Goal: Task Accomplishment & Management: Use online tool/utility

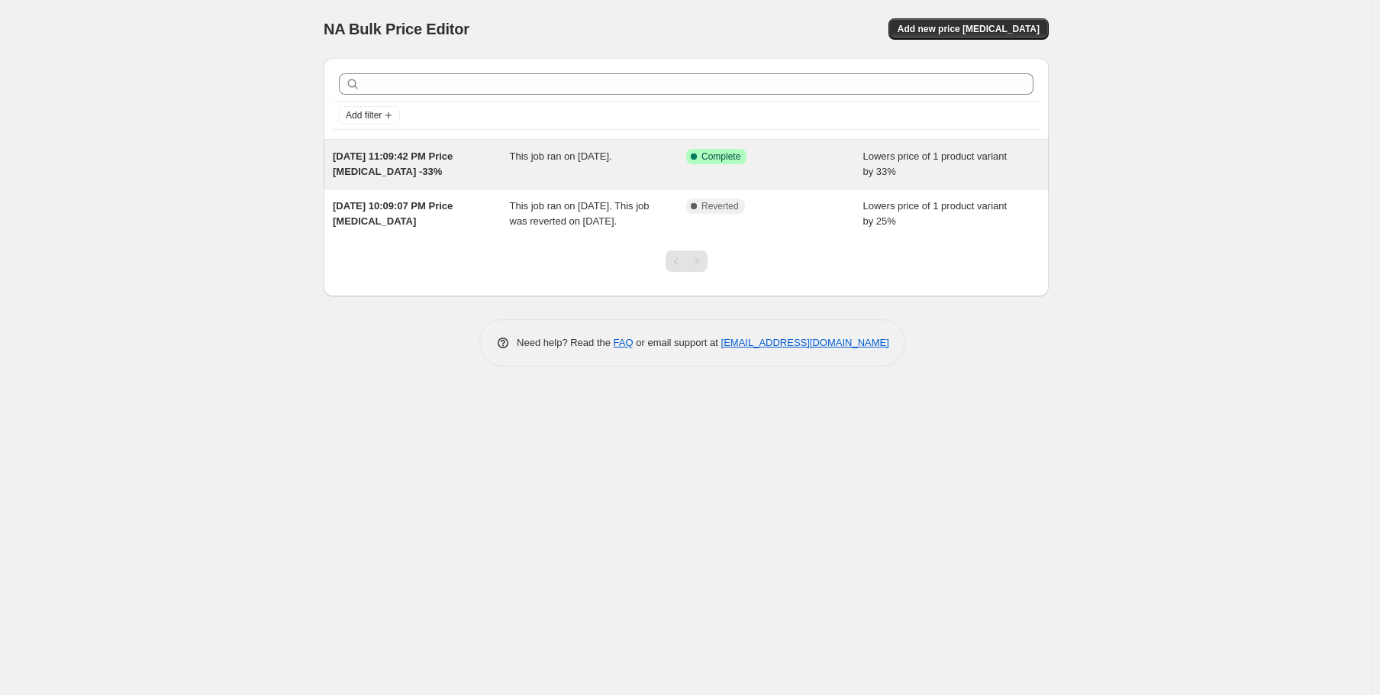
click at [610, 159] on span "This job ran on [DATE]." at bounding box center [561, 155] width 102 height 11
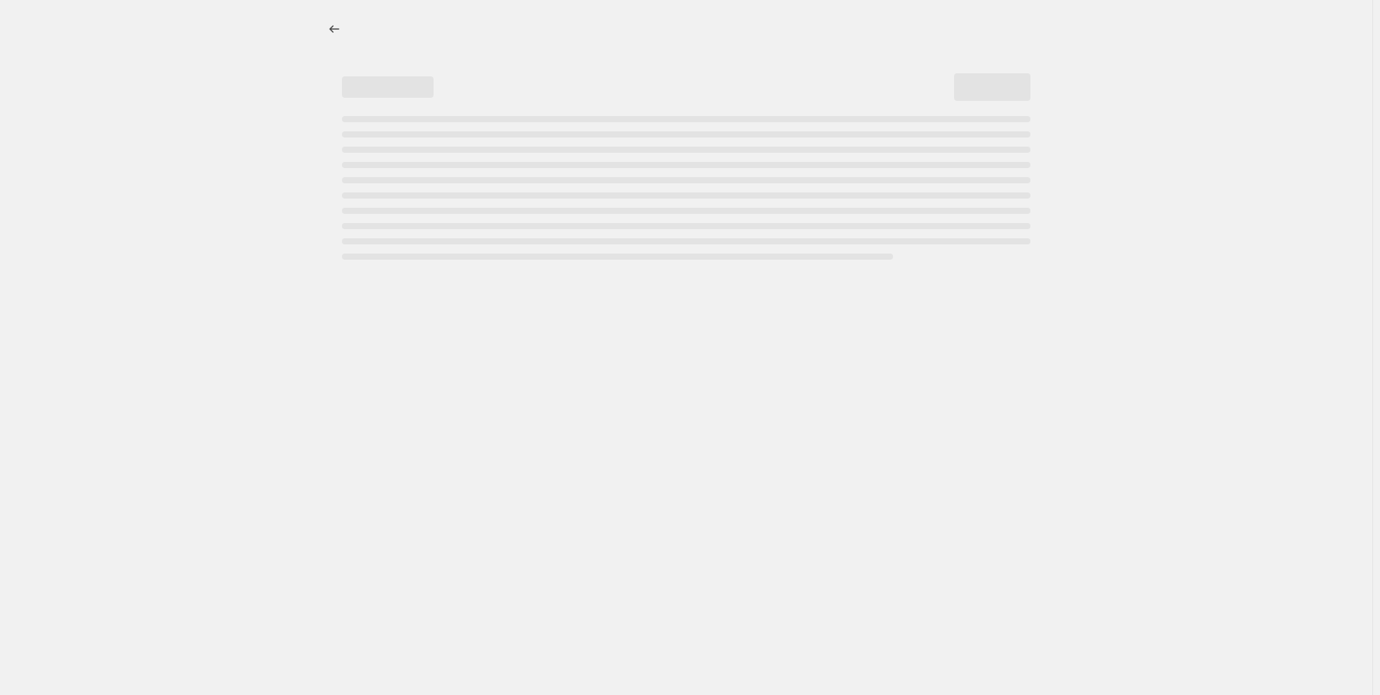
select select "percentage"
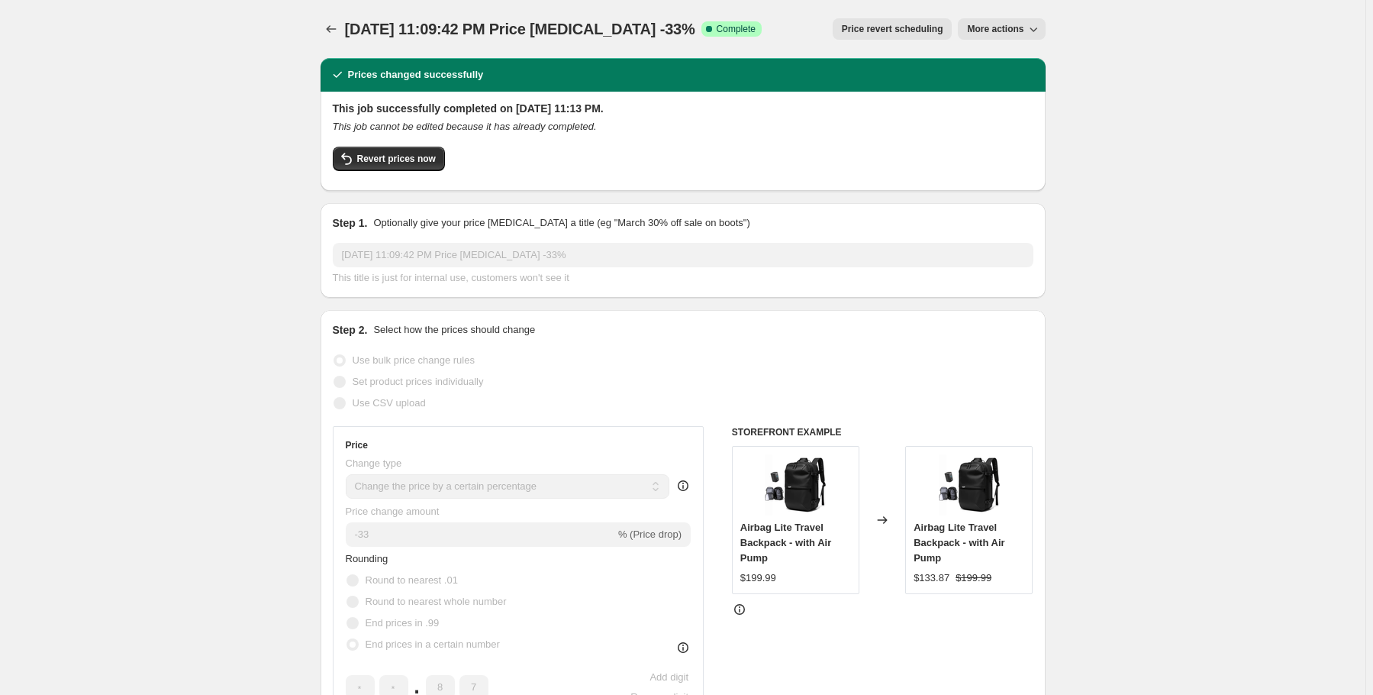
click at [1021, 19] on button "More actions" at bounding box center [1001, 28] width 87 height 21
click at [605, 114] on h2 "This job successfully completed on [DATE] 11:13 PM." at bounding box center [683, 108] width 701 height 15
click at [379, 162] on span "Revert prices now" at bounding box center [396, 159] width 79 height 12
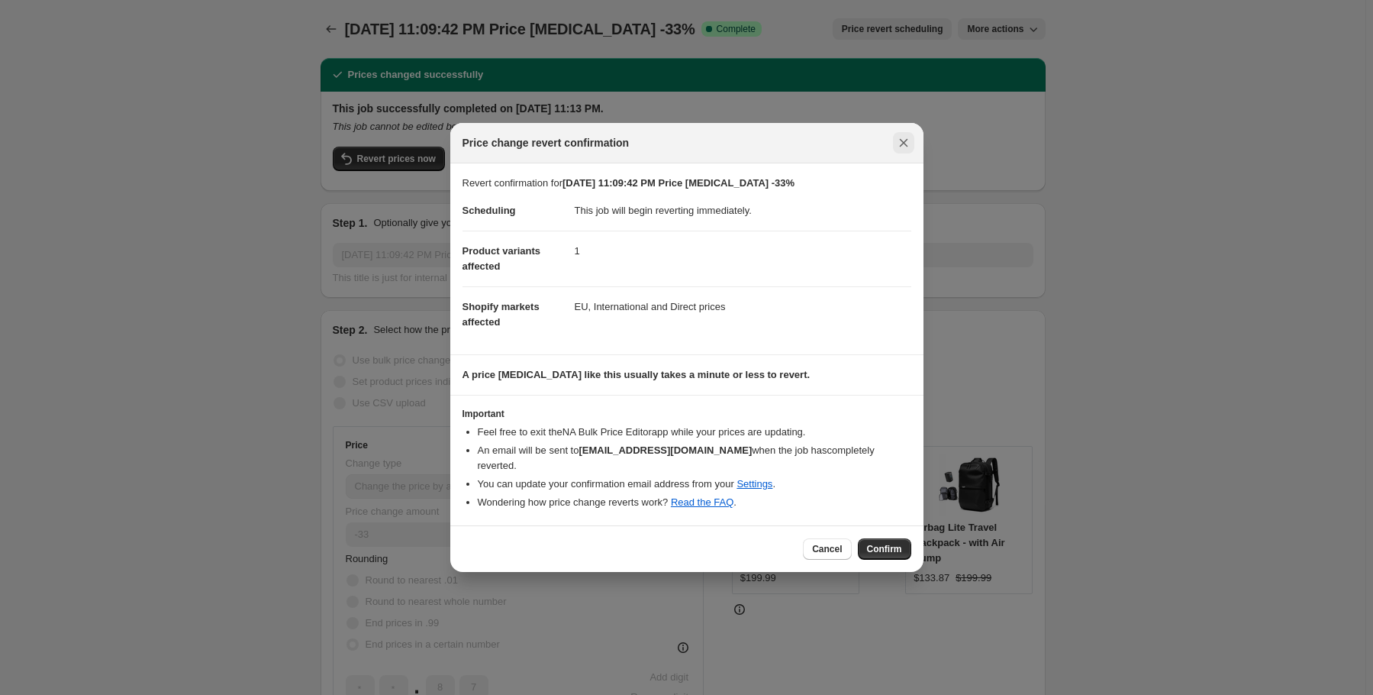
click at [904, 146] on icon "Close" at bounding box center [903, 142] width 15 height 15
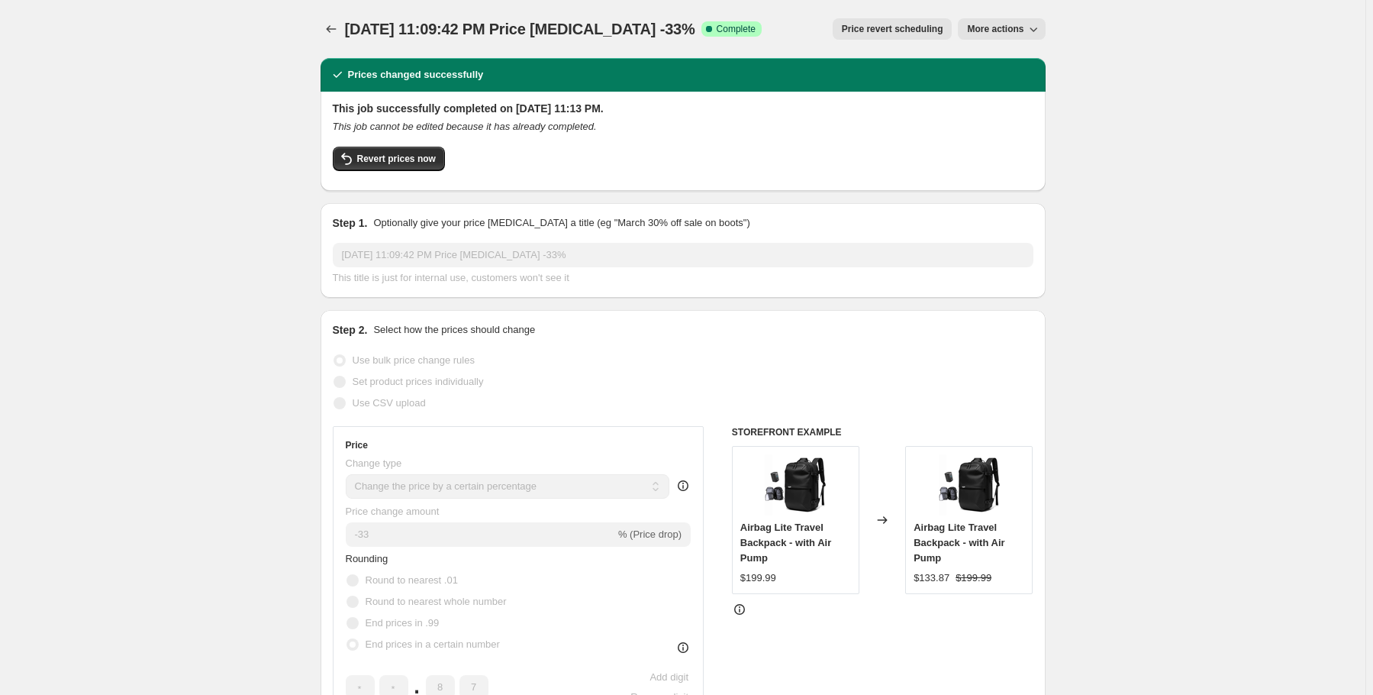
click at [1029, 21] on button "More actions" at bounding box center [1001, 28] width 87 height 21
click at [1037, 63] on span "Copy to new job" at bounding box center [1008, 60] width 71 height 11
select select "percentage"
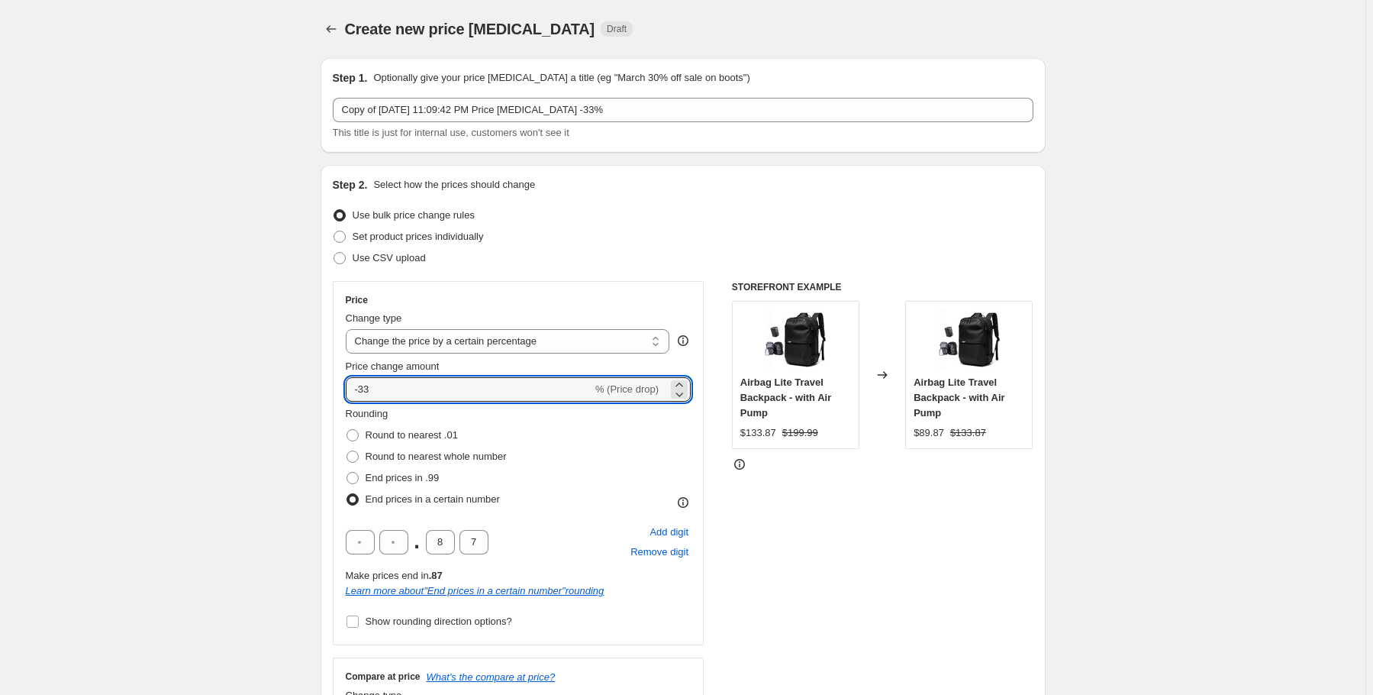
drag, startPoint x: 383, startPoint y: 390, endPoint x: 320, endPoint y: 382, distance: 63.8
type input "-44"
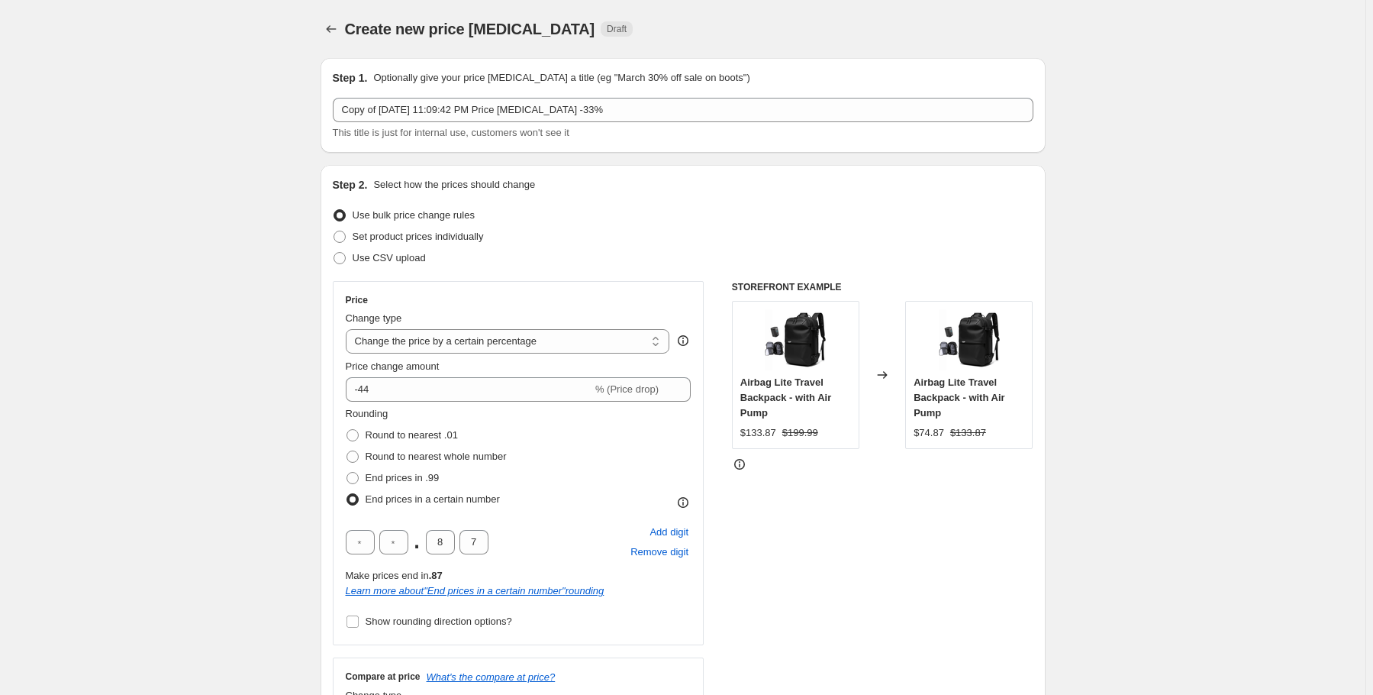
click at [914, 510] on div "STOREFRONT EXAMPLE Airbag Lite Travel Backpack - with Air Pump $133.87 $199.99 …" at bounding box center [883, 512] width 302 height 463
click at [337, 25] on icon "Price change jobs" at bounding box center [331, 28] width 15 height 15
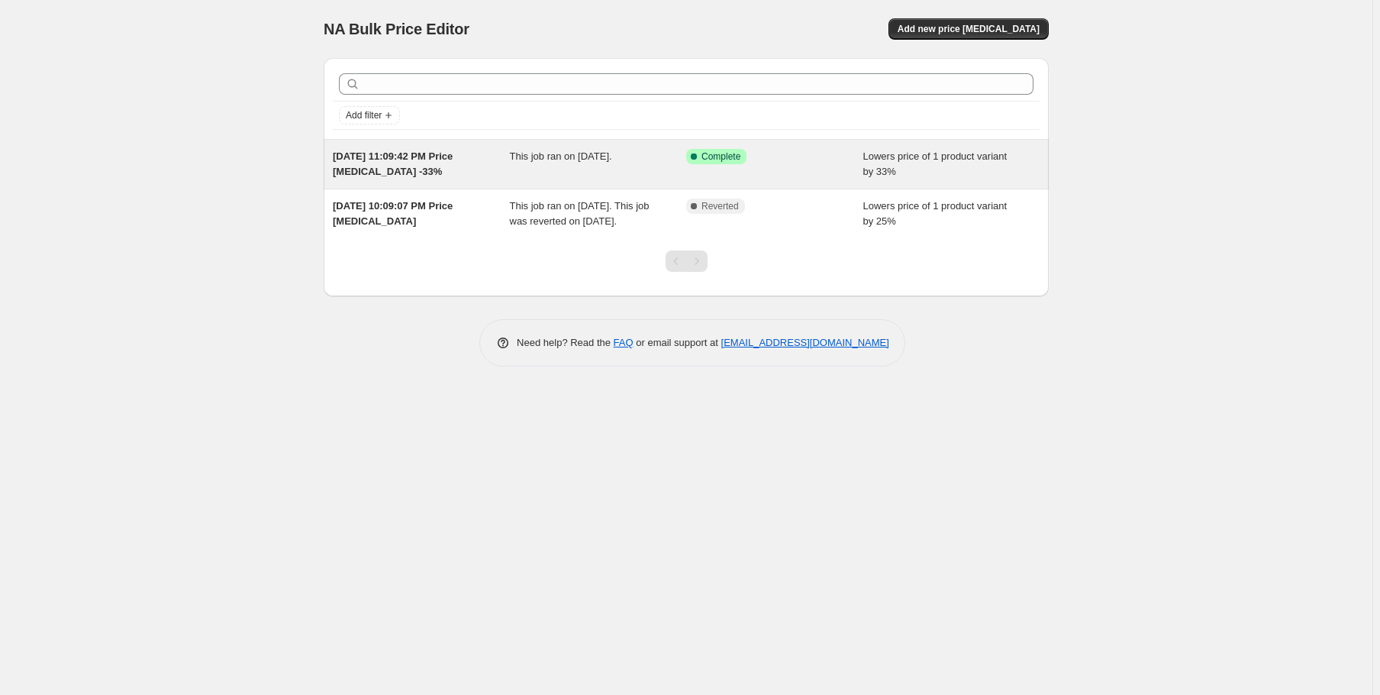
click at [623, 178] on div "This job ran on [DATE]." at bounding box center [598, 164] width 177 height 31
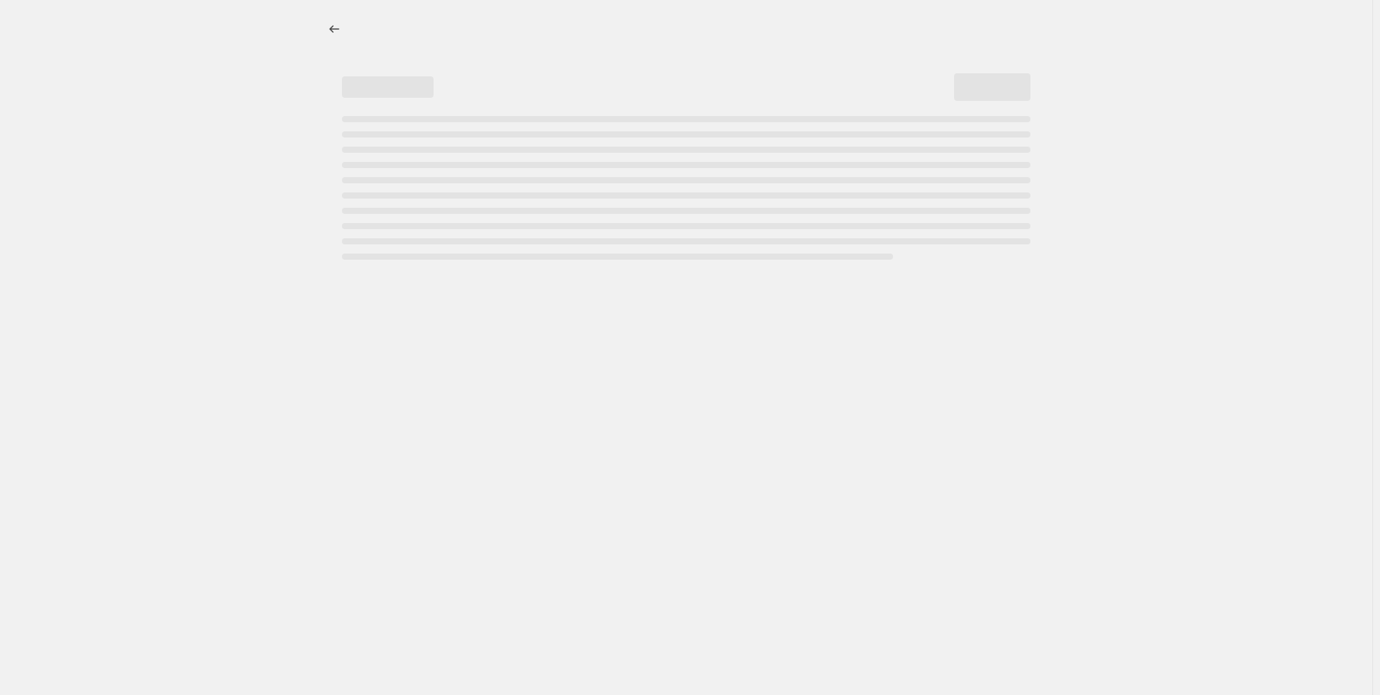
select select "percentage"
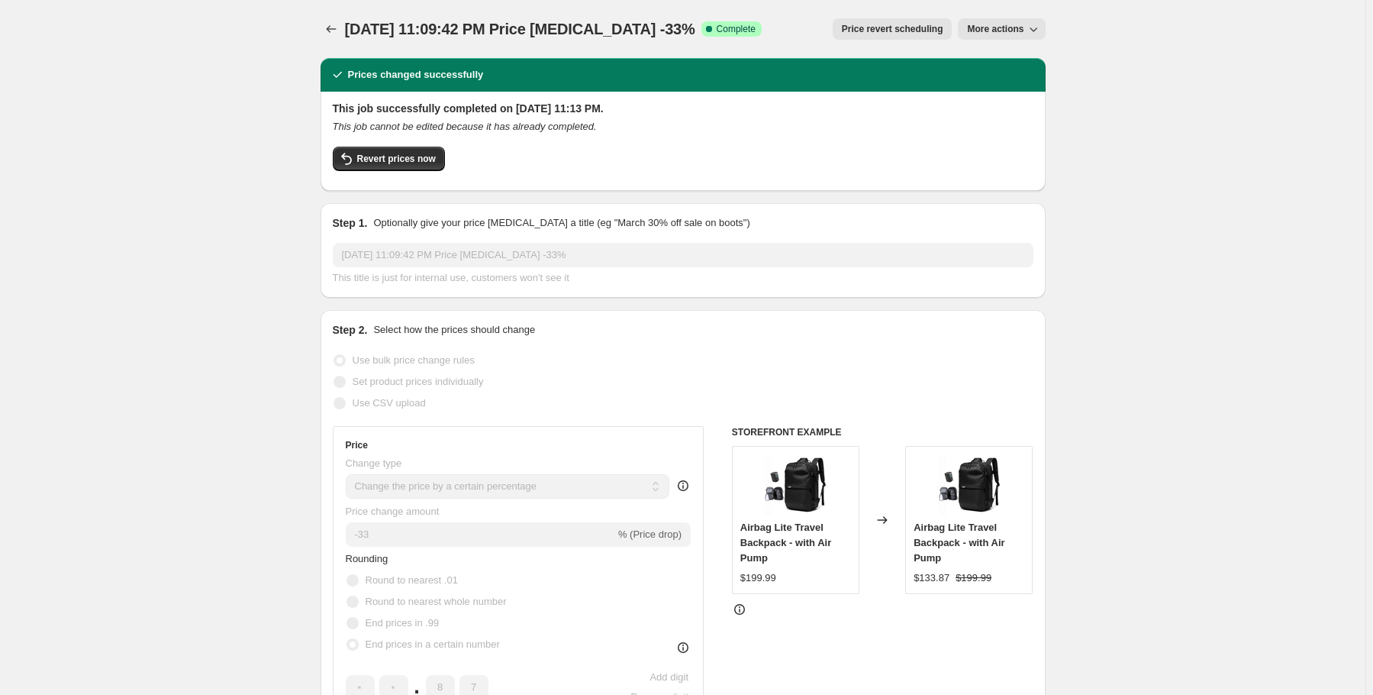
click at [1010, 29] on span "More actions" at bounding box center [995, 29] width 56 height 12
click at [900, 31] on span "Price revert scheduling" at bounding box center [893, 29] width 102 height 12
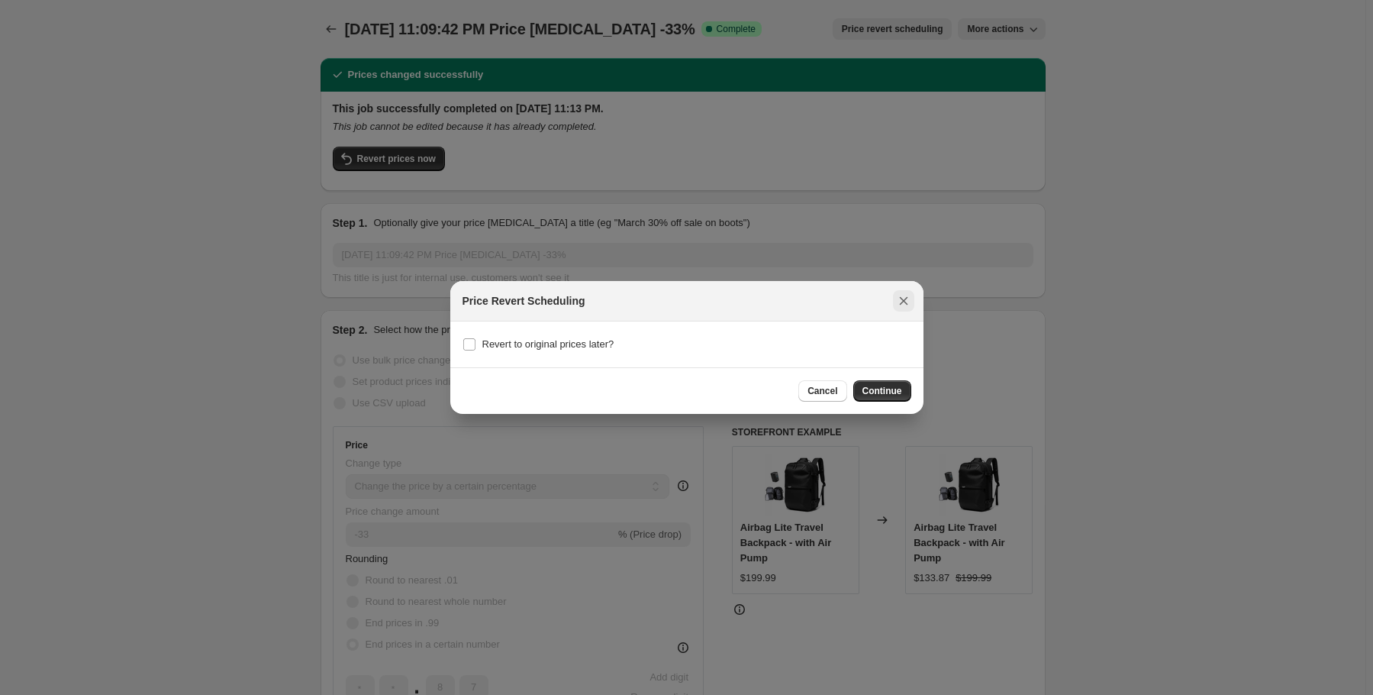
click at [908, 298] on icon "Close" at bounding box center [903, 300] width 15 height 15
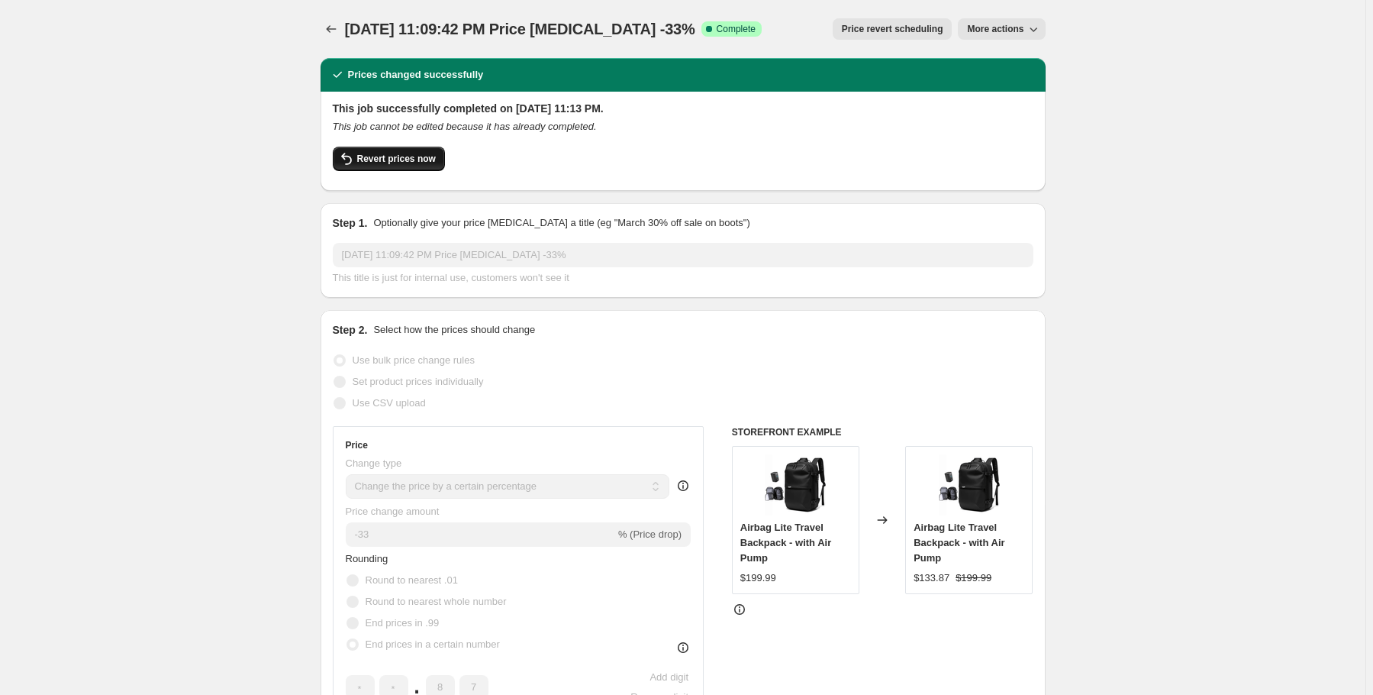
click at [397, 152] on button "Revert prices now" at bounding box center [389, 159] width 112 height 24
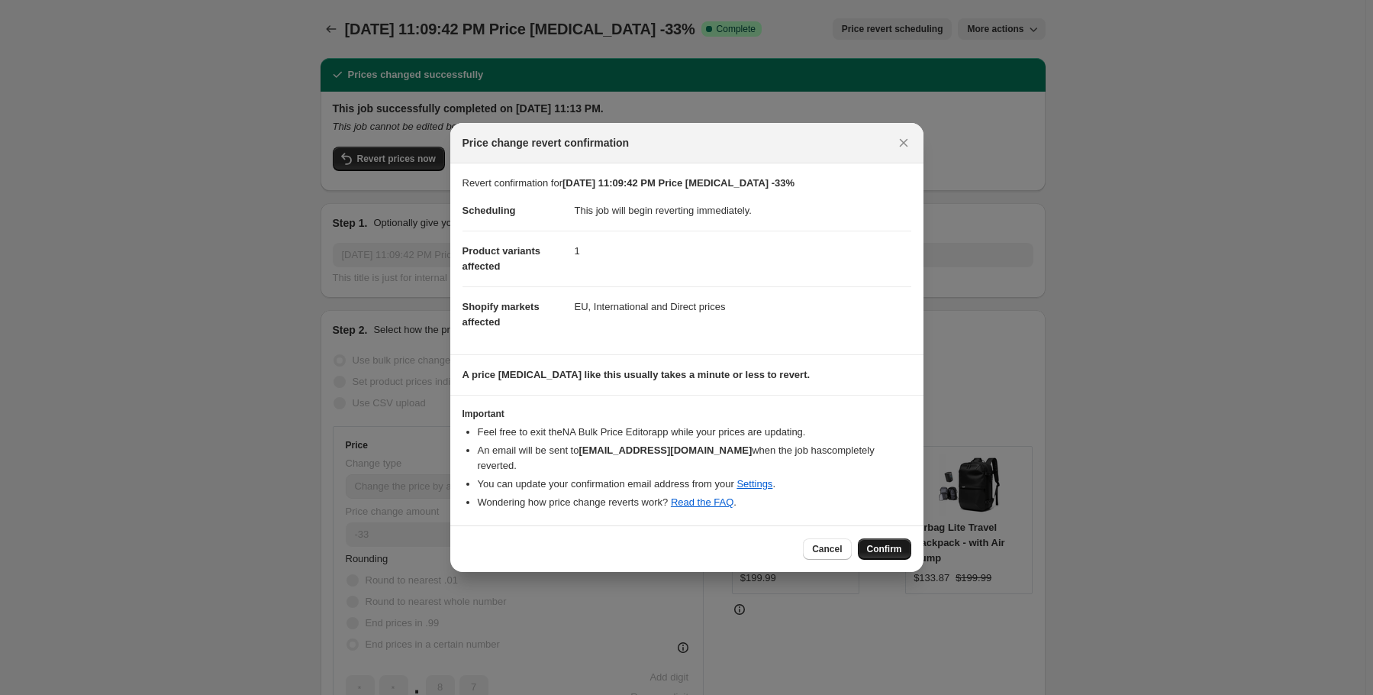
click at [892, 543] on span "Confirm" at bounding box center [884, 549] width 35 height 12
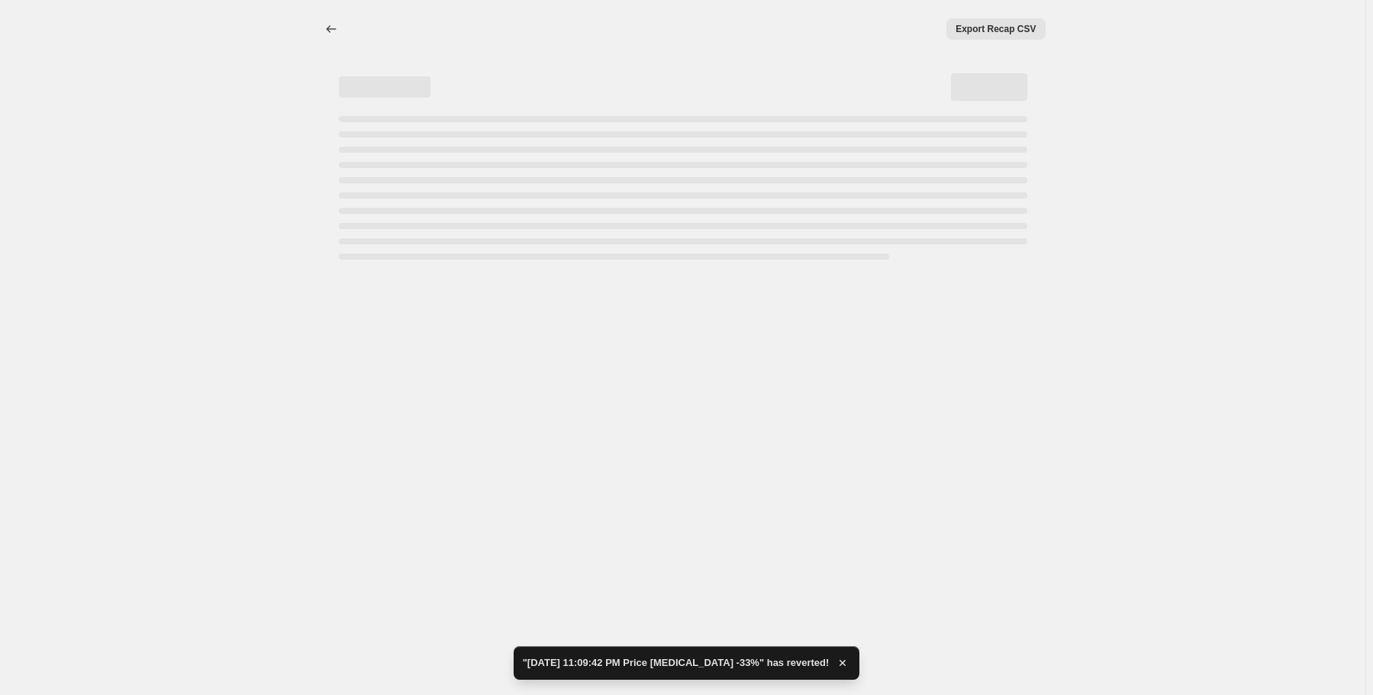
select select "percentage"
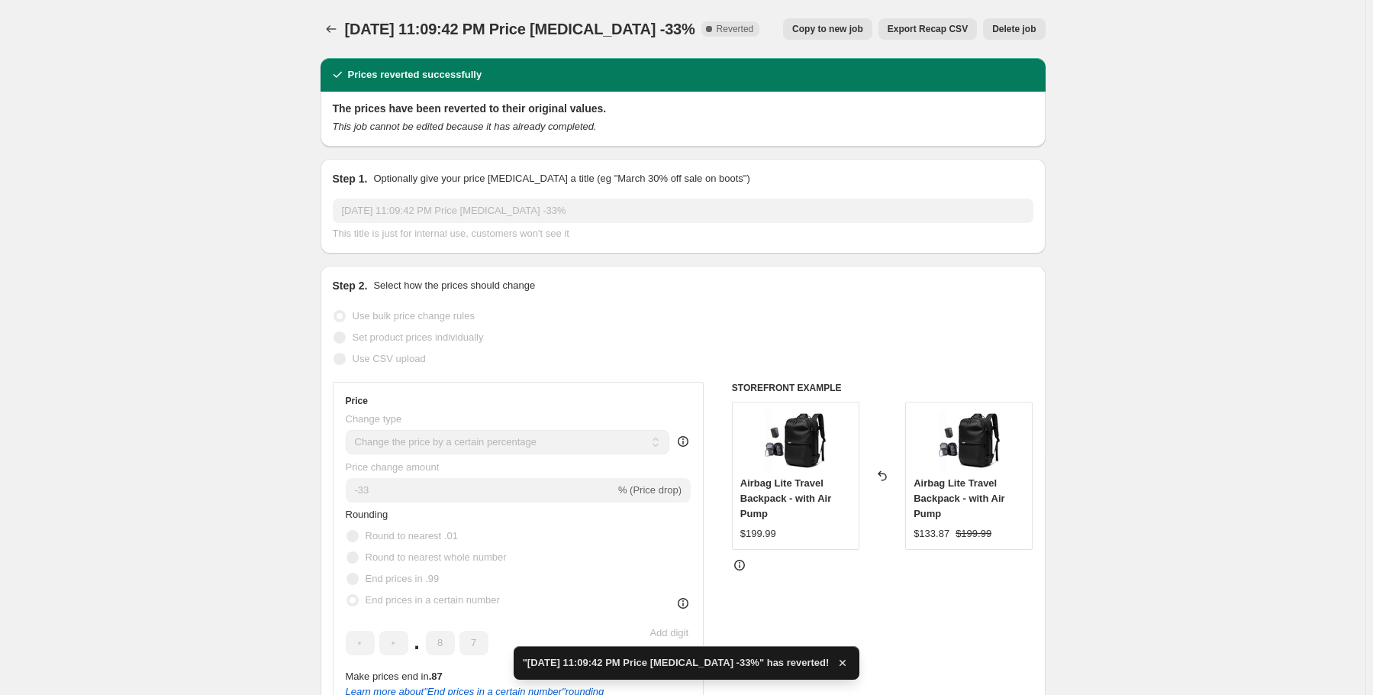
click at [841, 34] on span "Copy to new job" at bounding box center [827, 29] width 71 height 12
select select "percentage"
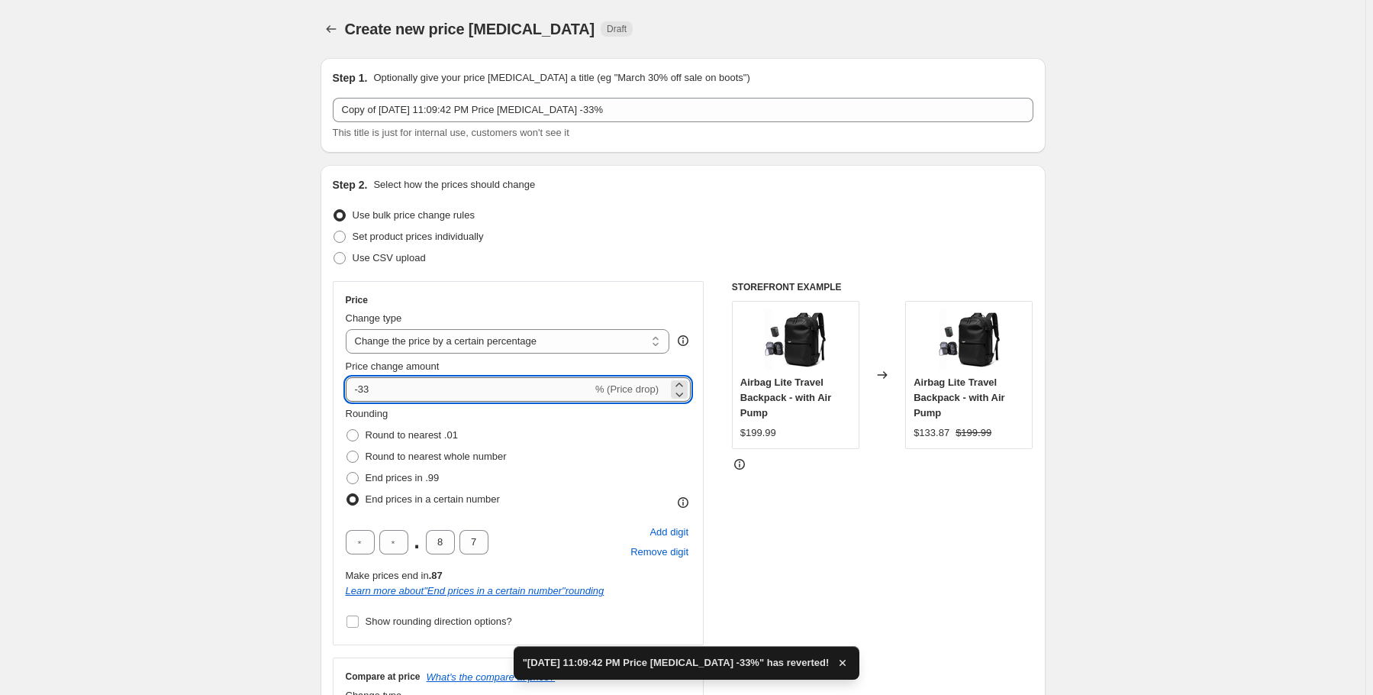
drag, startPoint x: 381, startPoint y: 390, endPoint x: 363, endPoint y: 386, distance: 18.7
click at [363, 386] on input "-33" at bounding box center [469, 389] width 247 height 24
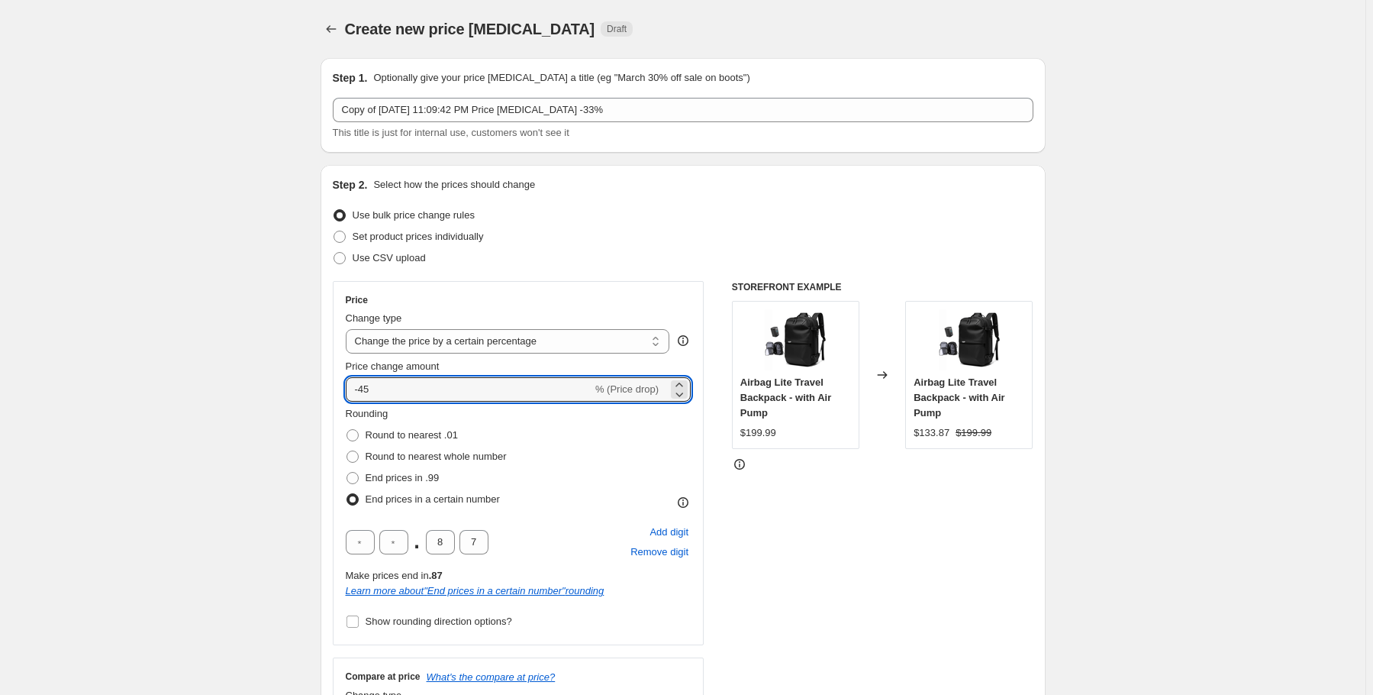
click at [401, 379] on input "-45" at bounding box center [469, 389] width 247 height 24
type input "-44"
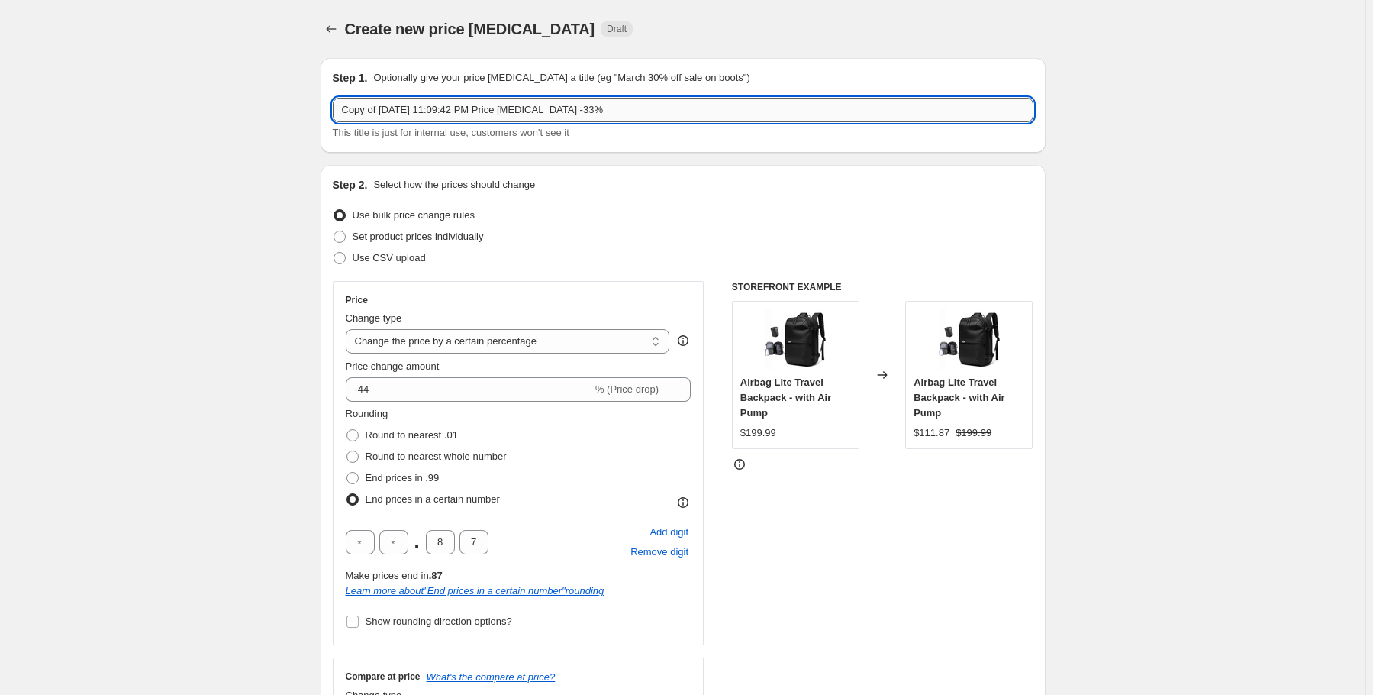
drag, startPoint x: 592, startPoint y: 110, endPoint x: 578, endPoint y: 108, distance: 14.6
click at [578, 108] on input "Copy of [DATE] 11:09:42 PM Price [MEDICAL_DATA] -33%" at bounding box center [683, 110] width 701 height 24
type input "Copy of [DATE] 11:09:42 PM Price [MEDICAL_DATA] -44%"
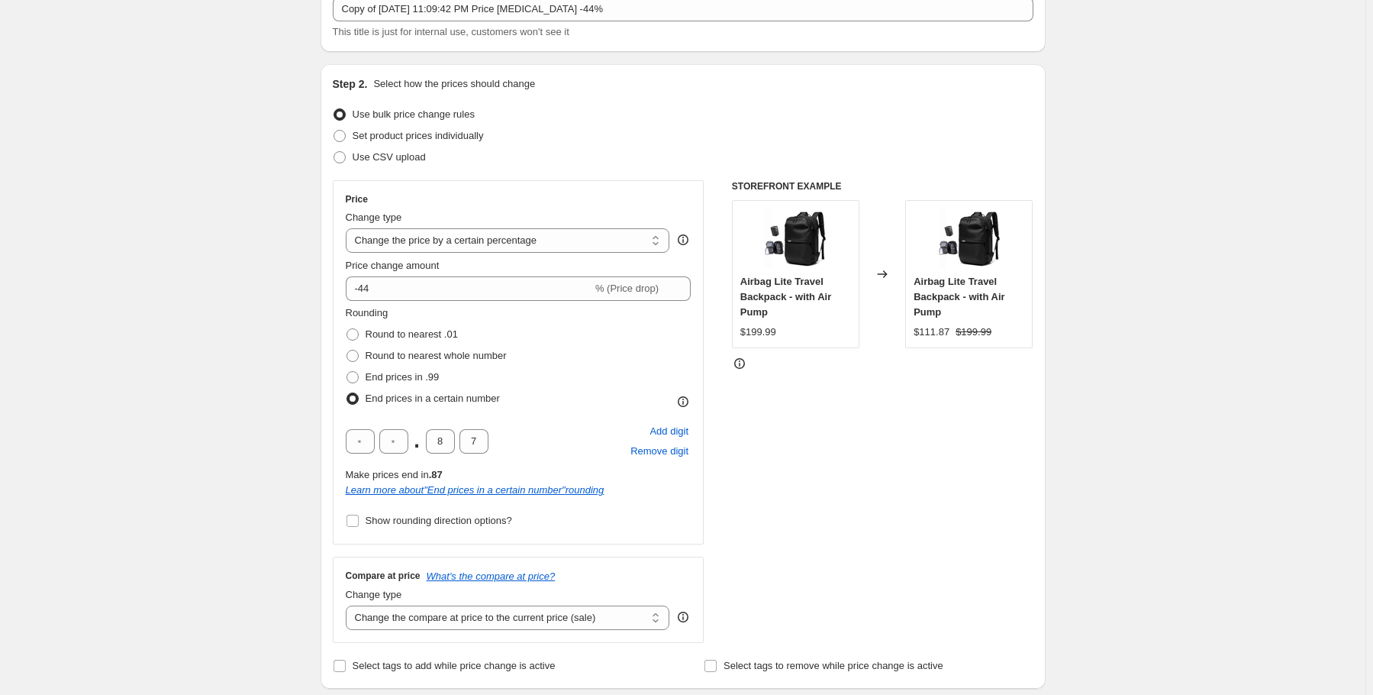
scroll to position [183, 0]
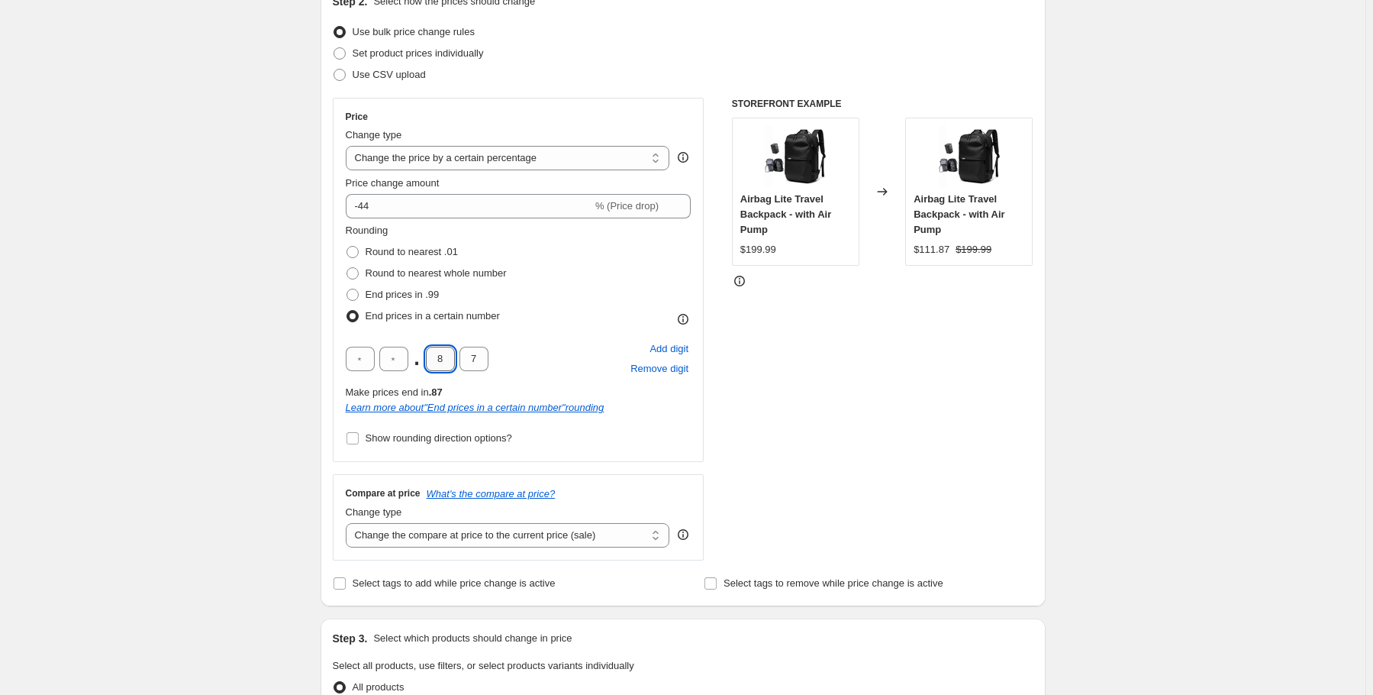
click at [447, 360] on input "8" at bounding box center [440, 359] width 29 height 24
type input "9"
drag, startPoint x: 476, startPoint y: 363, endPoint x: 460, endPoint y: 359, distance: 15.7
click at [460, 359] on input "7" at bounding box center [474, 359] width 29 height 24
type input "9"
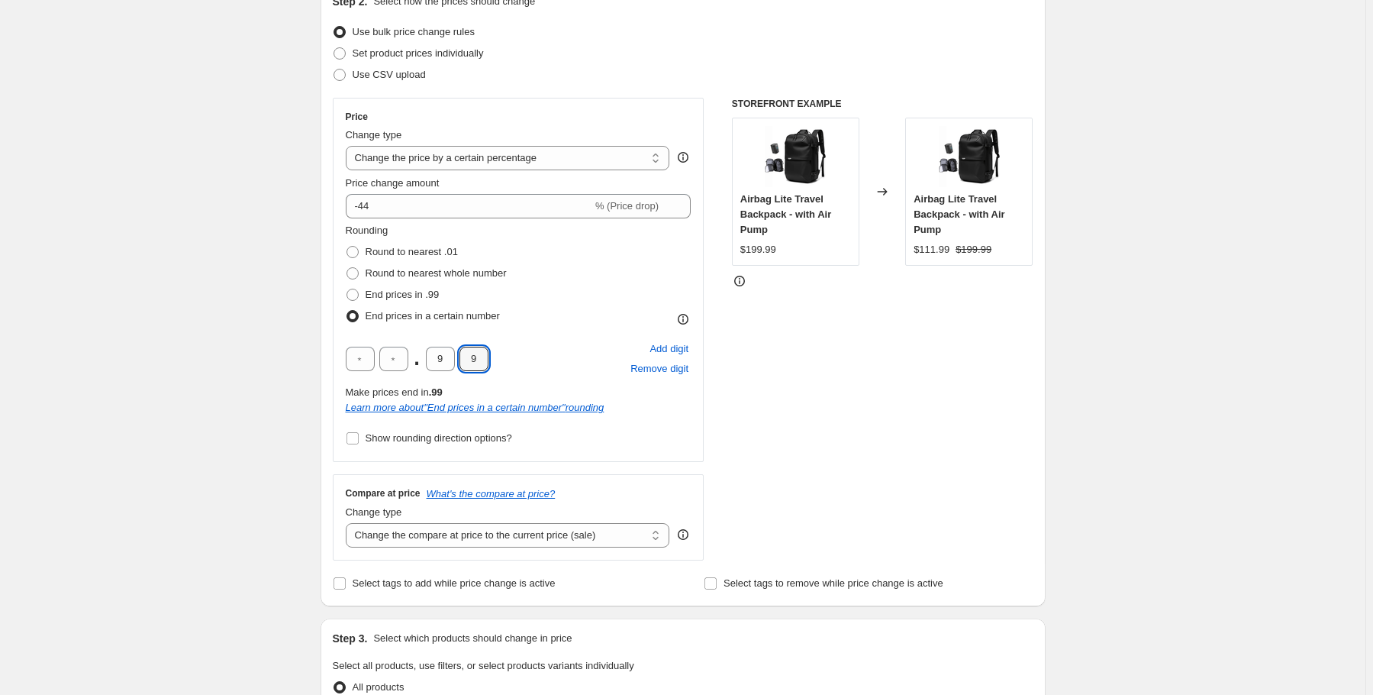
click at [1052, 421] on div "Create new price [MEDICAL_DATA]. This page is ready Create new price [MEDICAL_D…" at bounding box center [683, 609] width 762 height 1585
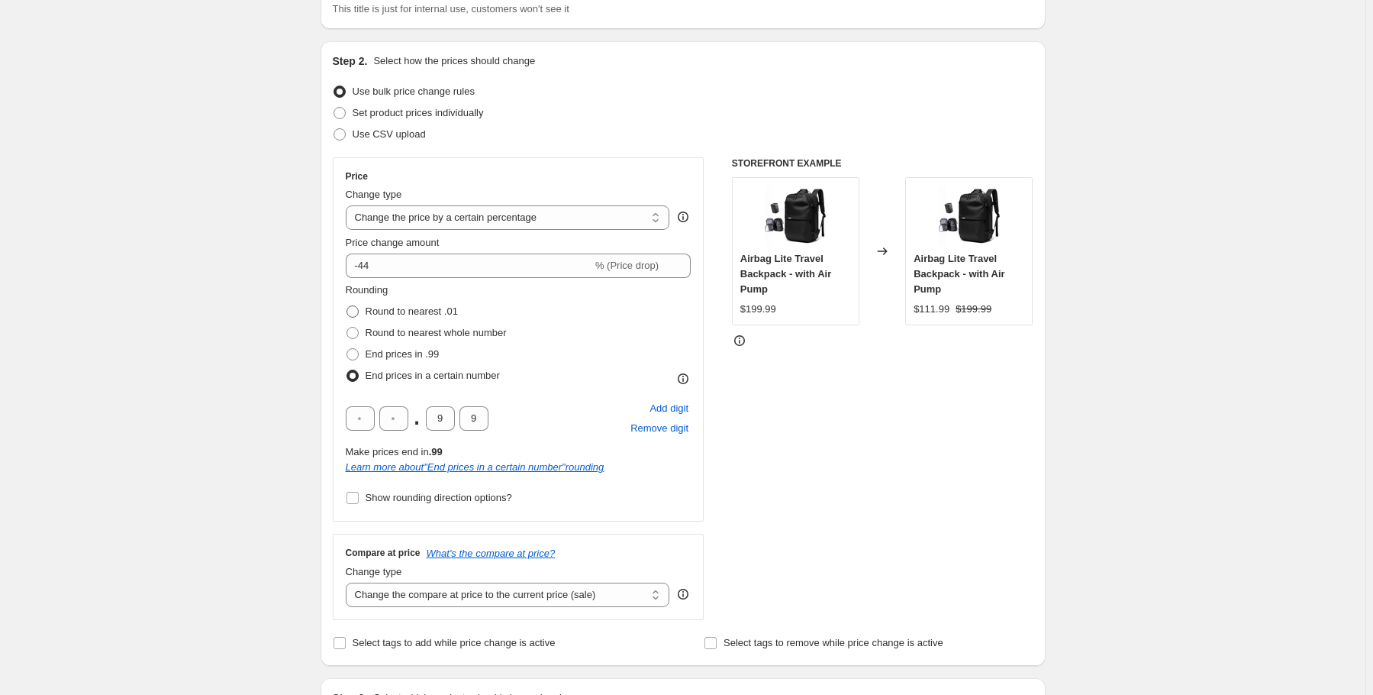
scroll to position [122, 0]
drag, startPoint x: 369, startPoint y: 415, endPoint x: 360, endPoint y: 412, distance: 9.7
click at [360, 412] on input "text" at bounding box center [360, 420] width 29 height 24
type input "1"
type input "0"
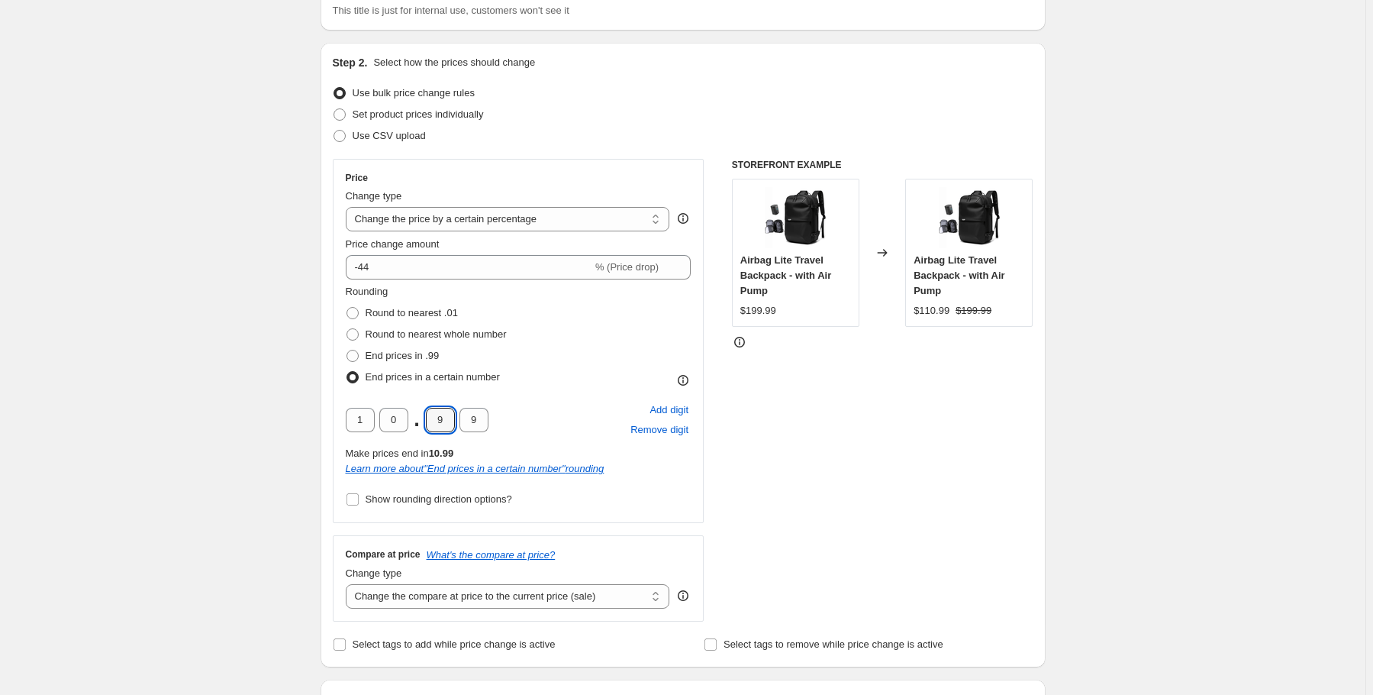
click at [1017, 459] on div "STOREFRONT EXAMPLE Airbag Lite Travel Backpack - with Air Pump $199.99 Changed …" at bounding box center [883, 390] width 302 height 463
drag, startPoint x: 369, startPoint y: 418, endPoint x: 350, endPoint y: 418, distance: 19.9
click at [350, 418] on input "1" at bounding box center [360, 420] width 29 height 24
type input "0"
click at [1353, 476] on div "Create new price [MEDICAL_DATA]. This page is ready Create new price [MEDICAL_D…" at bounding box center [683, 670] width 1366 height 1585
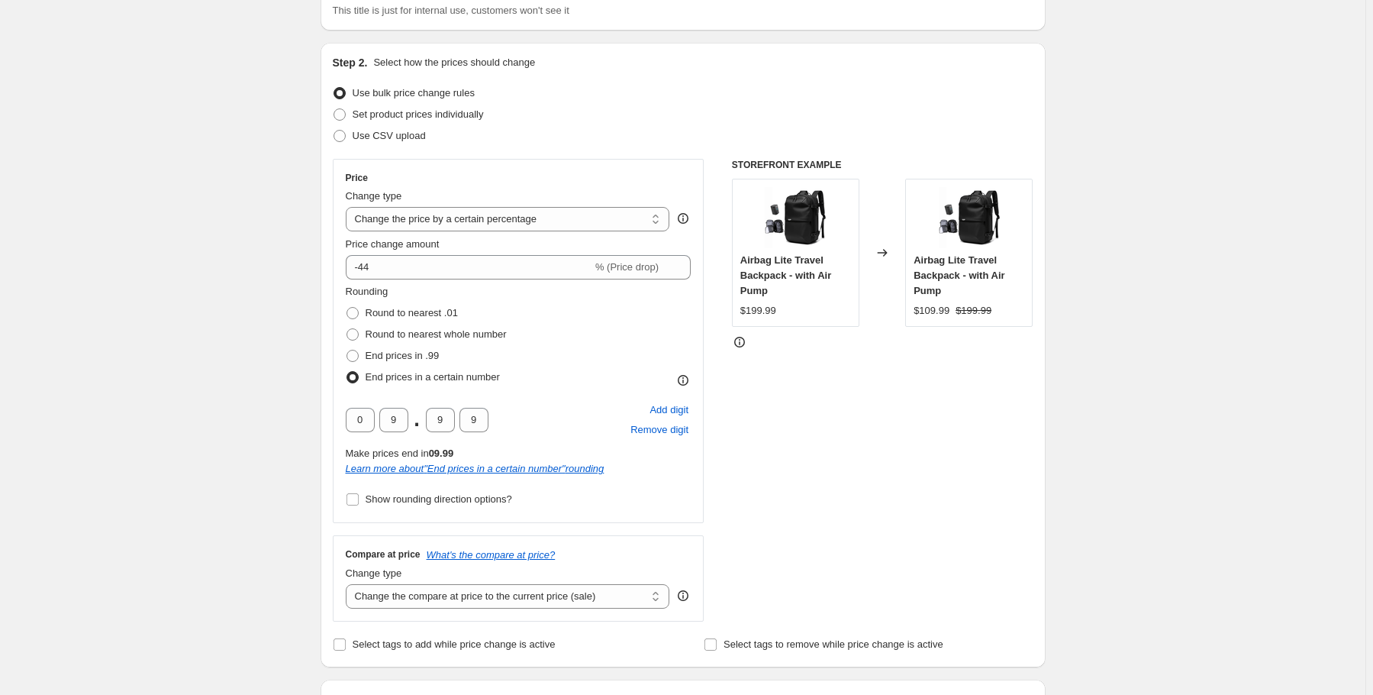
click at [1137, 409] on div "Create new price [MEDICAL_DATA]. This page is ready Create new price [MEDICAL_D…" at bounding box center [683, 670] width 1366 height 1585
drag, startPoint x: 987, startPoint y: 305, endPoint x: 963, endPoint y: 306, distance: 24.5
click at [963, 306] on div "$109.99 $199.99" at bounding box center [969, 310] width 111 height 15
copy strike "199.99"
click at [210, 157] on div "Create new price [MEDICAL_DATA]. This page is ready Create new price [MEDICAL_D…" at bounding box center [683, 670] width 1366 height 1585
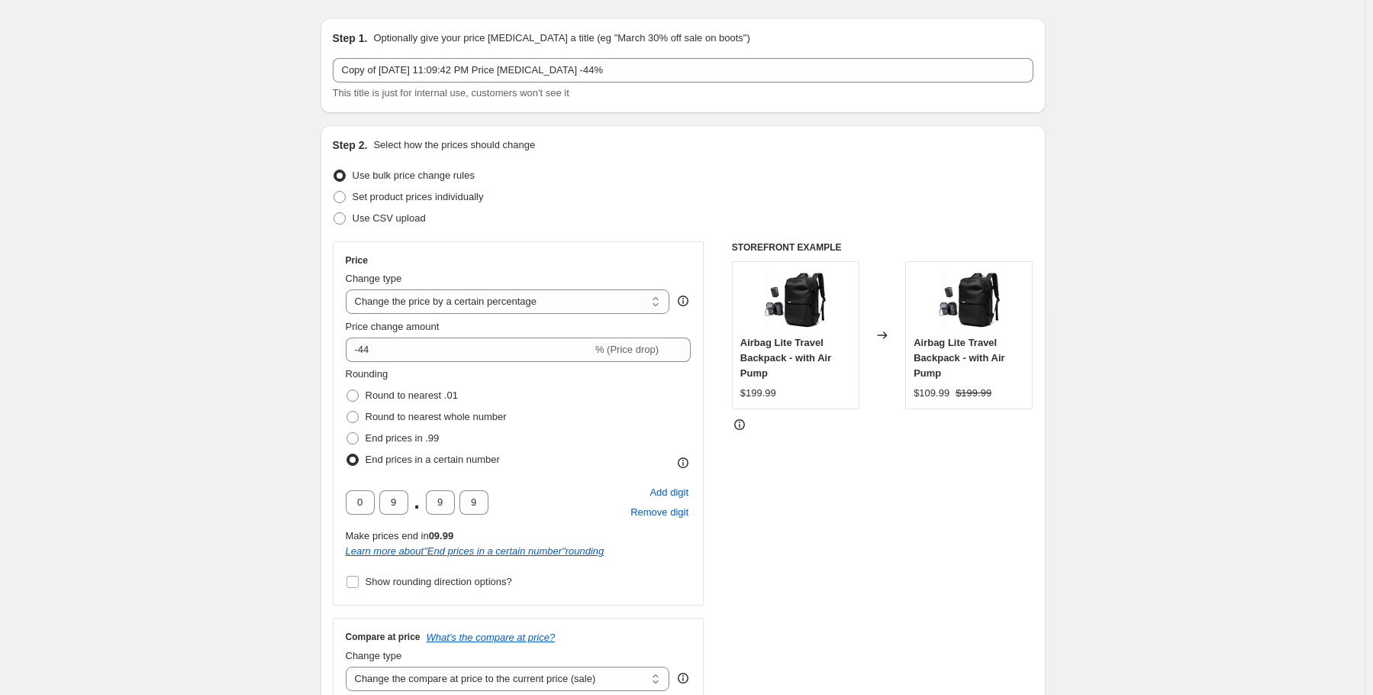
scroll to position [0, 0]
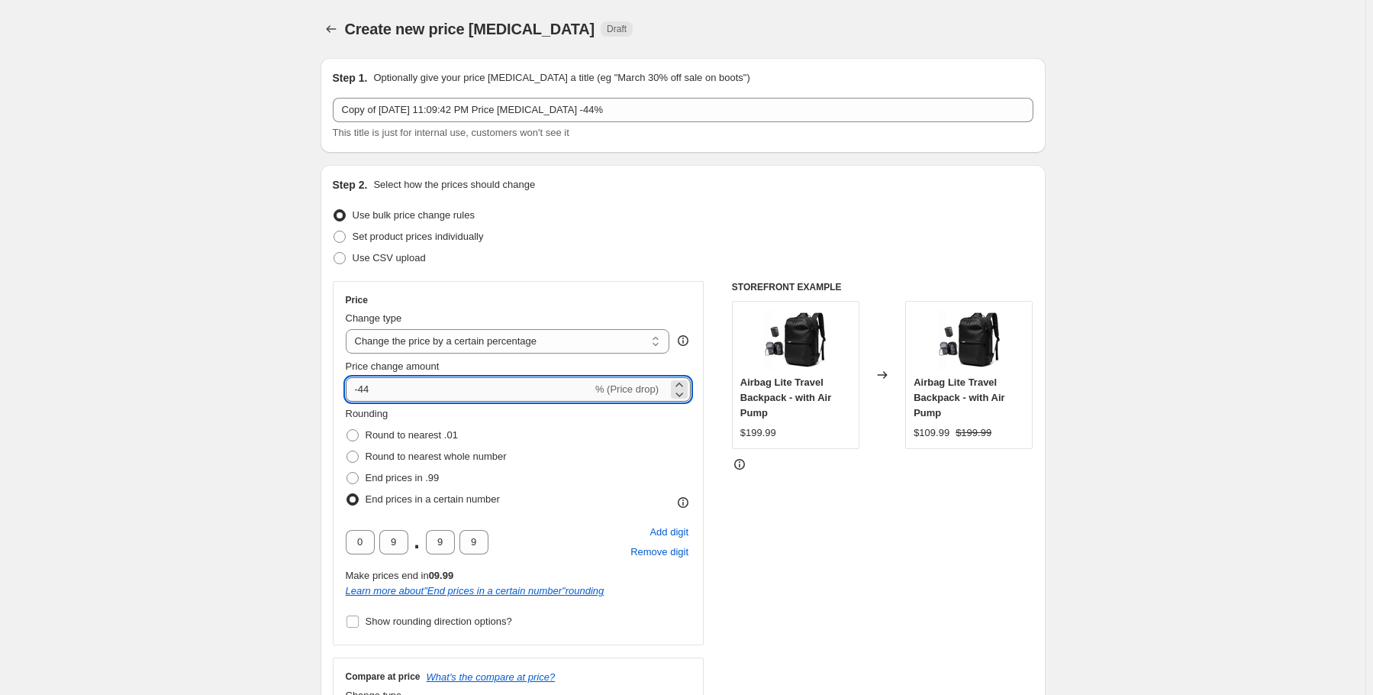
drag, startPoint x: 380, startPoint y: 385, endPoint x: 368, endPoint y: 389, distance: 12.8
click at [368, 389] on input "-44" at bounding box center [469, 389] width 247 height 24
type input "0"
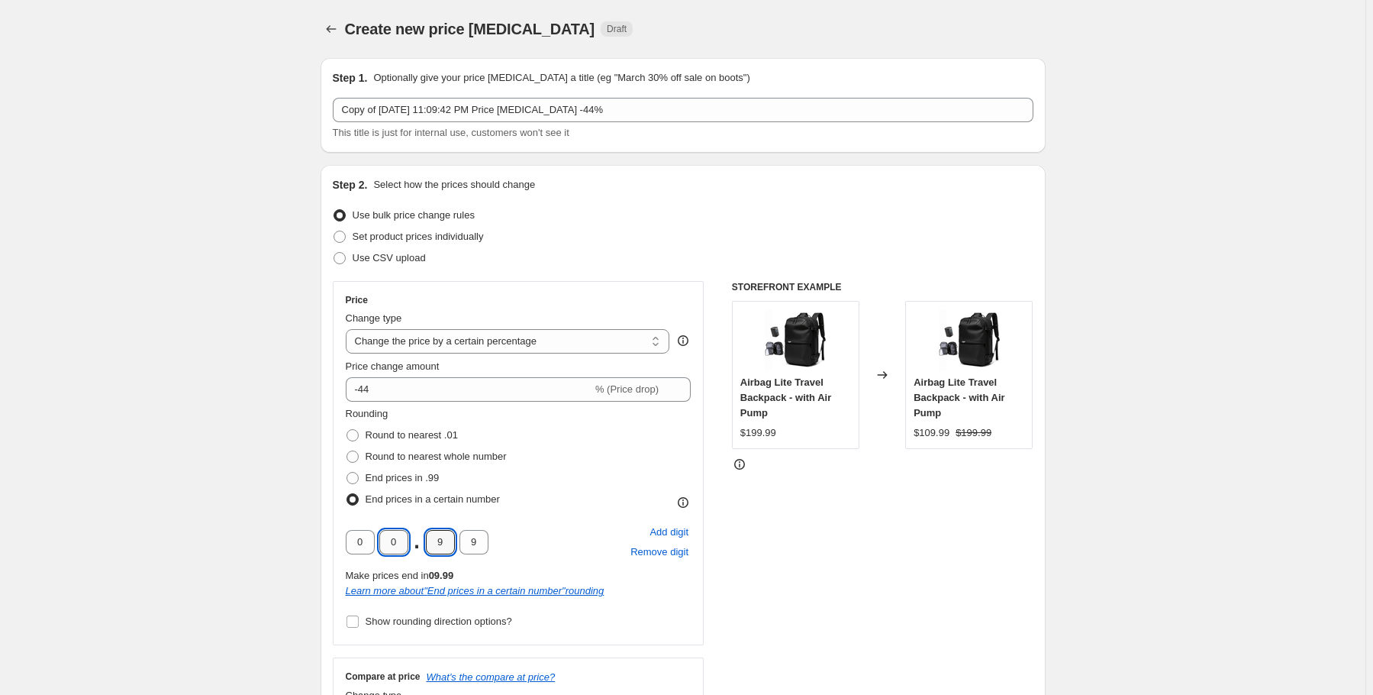
click at [391, 540] on input "0" at bounding box center [393, 542] width 29 height 24
drag, startPoint x: 216, startPoint y: 441, endPoint x: 224, endPoint y: 434, distance: 10.8
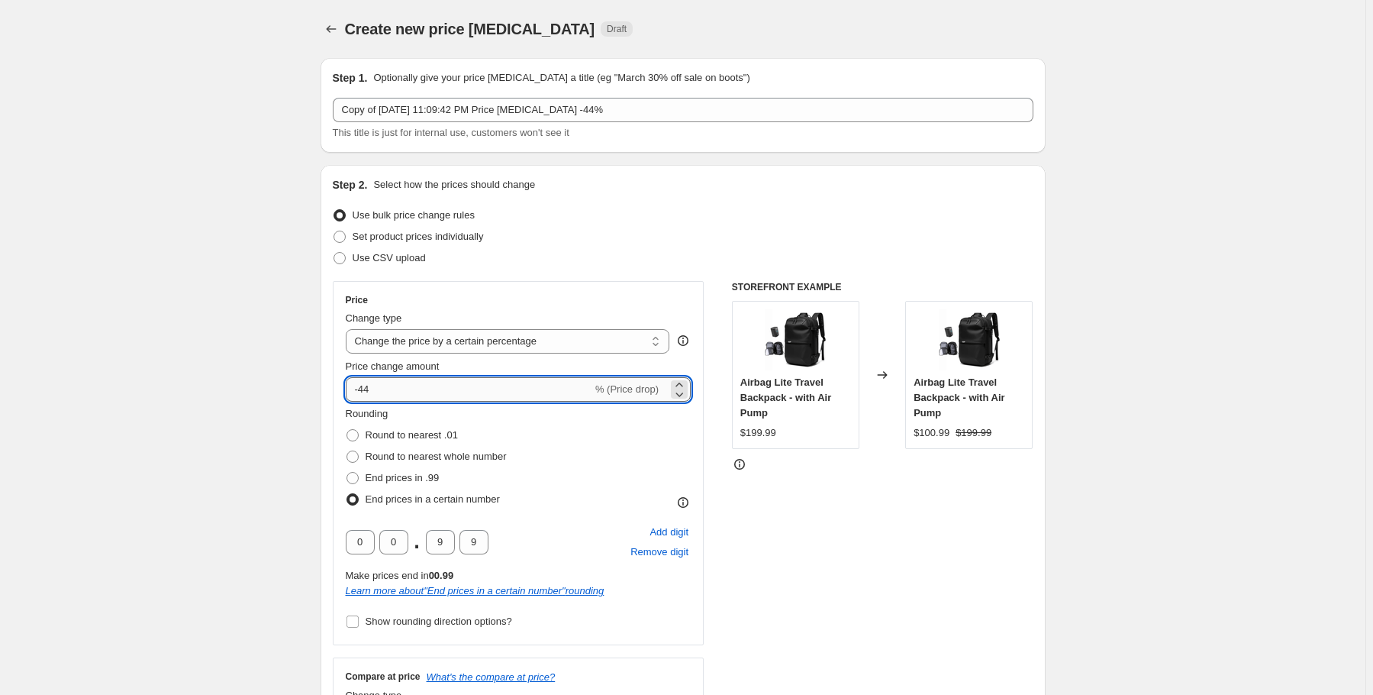
drag, startPoint x: 390, startPoint y: 388, endPoint x: 368, endPoint y: 391, distance: 22.3
click at [368, 391] on input "-44" at bounding box center [469, 389] width 247 height 24
drag, startPoint x: 374, startPoint y: 388, endPoint x: 362, endPoint y: 387, distance: 12.2
click at [362, 387] on input "-45" at bounding box center [469, 389] width 247 height 24
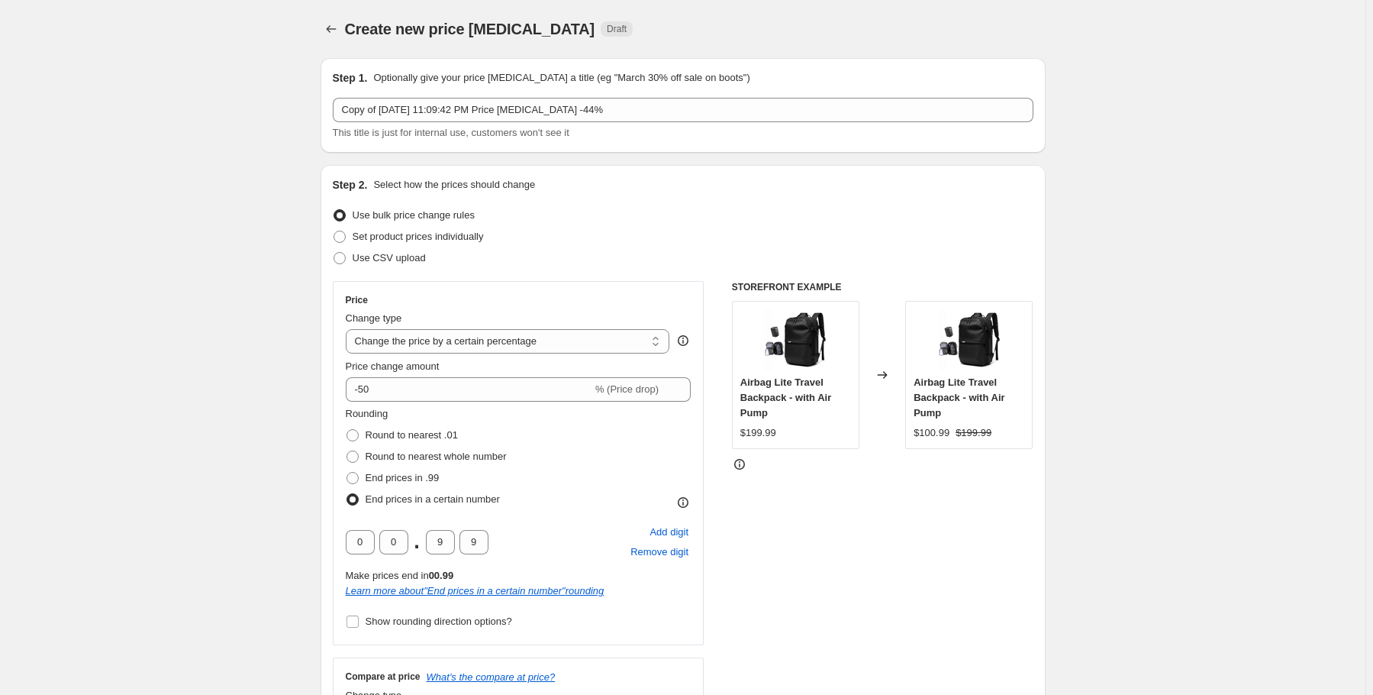
drag, startPoint x: 391, startPoint y: 392, endPoint x: 363, endPoint y: 392, distance: 27.5
click at [363, 392] on input "-50" at bounding box center [469, 389] width 247 height 24
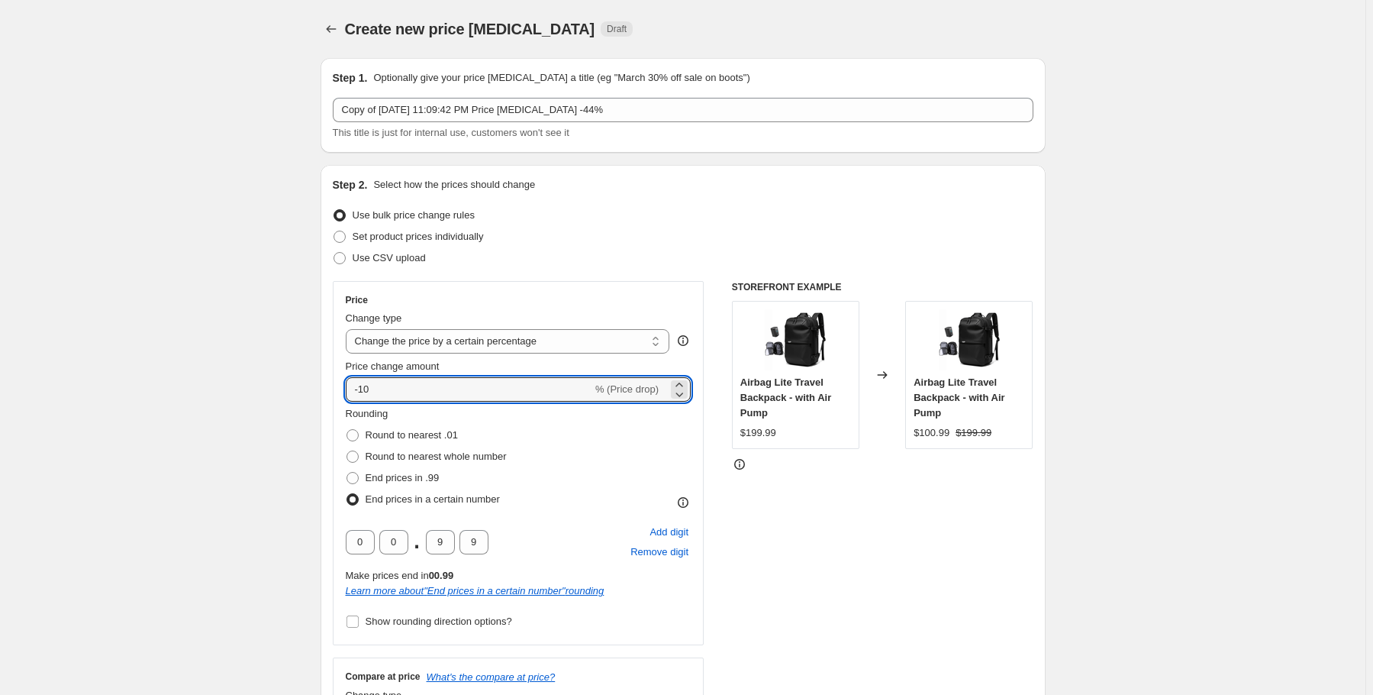
drag, startPoint x: 384, startPoint y: 392, endPoint x: 362, endPoint y: 391, distance: 22.2
click at [362, 391] on input "-10" at bounding box center [469, 389] width 247 height 24
type input "-15"
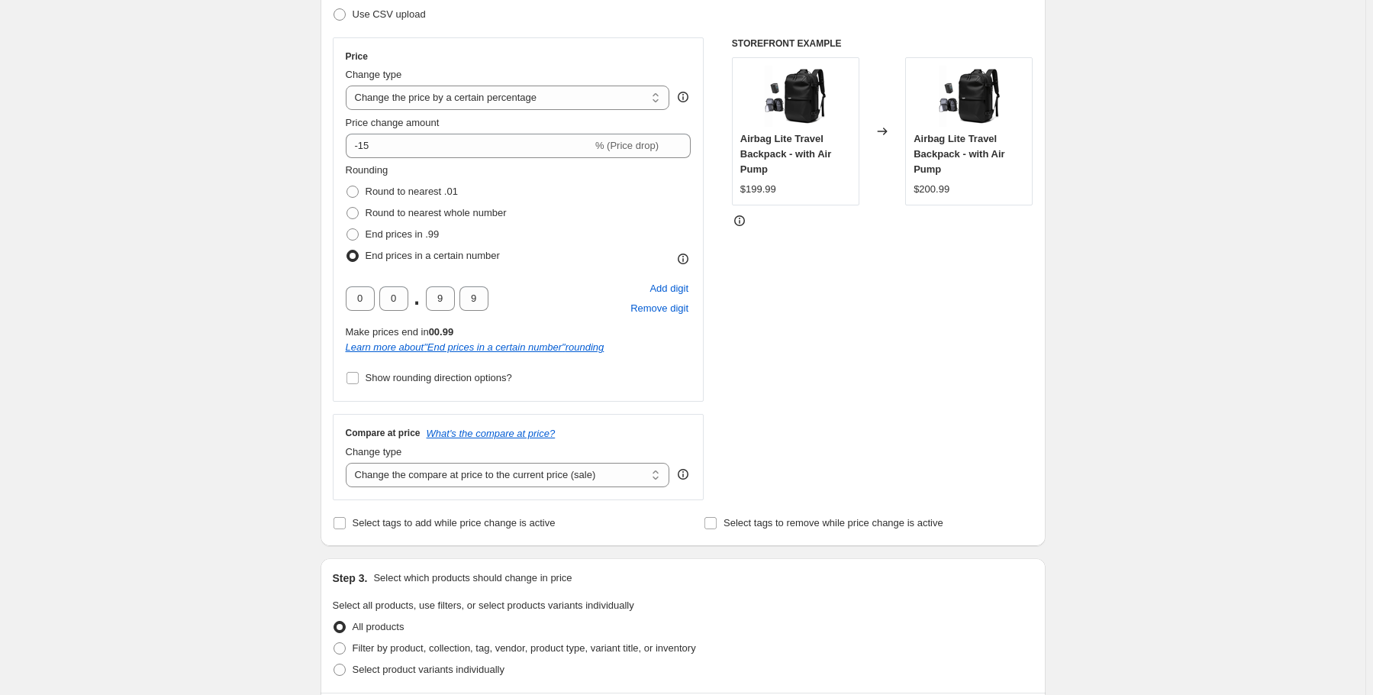
scroll to position [244, 0]
drag, startPoint x: 363, startPoint y: 296, endPoint x: 347, endPoint y: 292, distance: 16.7
click at [347, 292] on div "Price Change type Change the price to a certain amount Change the price by a ce…" at bounding box center [519, 219] width 372 height 364
type input "0"
click at [391, 298] on input "0" at bounding box center [393, 297] width 29 height 24
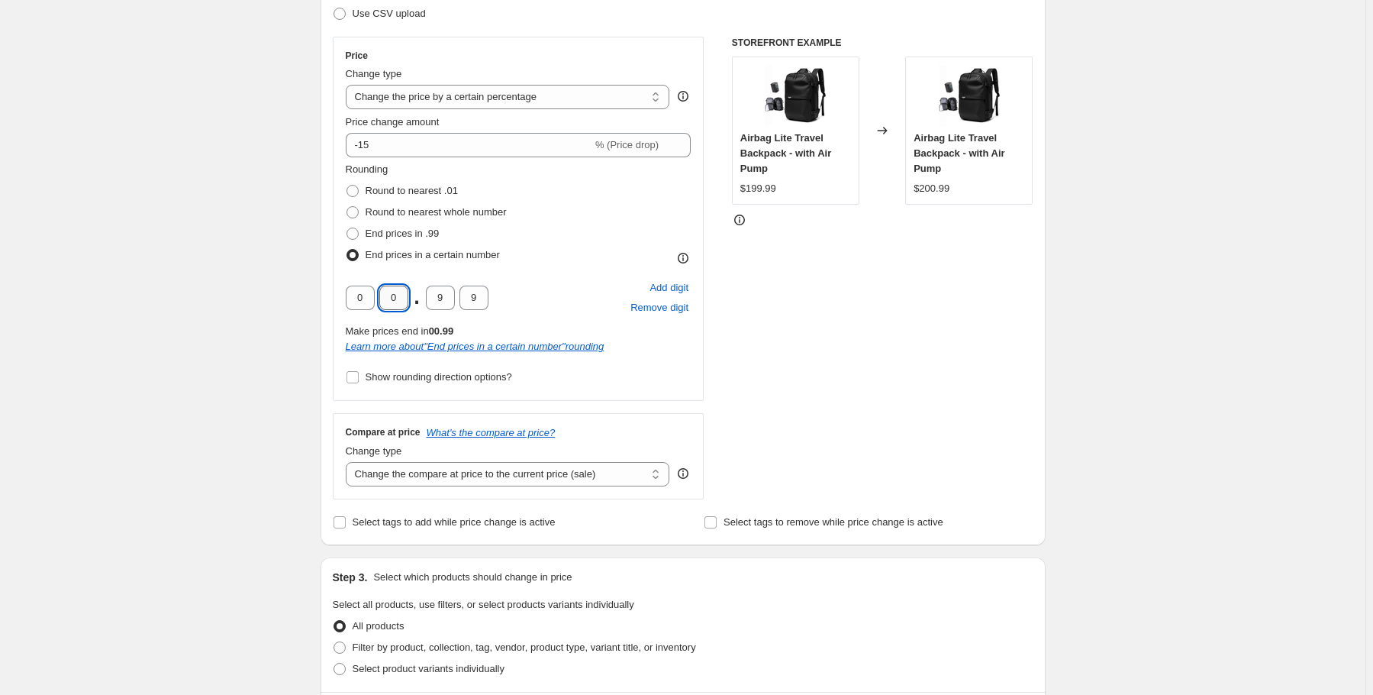
type input "0"
drag, startPoint x: 355, startPoint y: 298, endPoint x: 367, endPoint y: 296, distance: 12.4
click at [367, 296] on input "0" at bounding box center [360, 297] width 29 height 24
type input "0"
drag, startPoint x: 407, startPoint y: 295, endPoint x: 394, endPoint y: 295, distance: 13.0
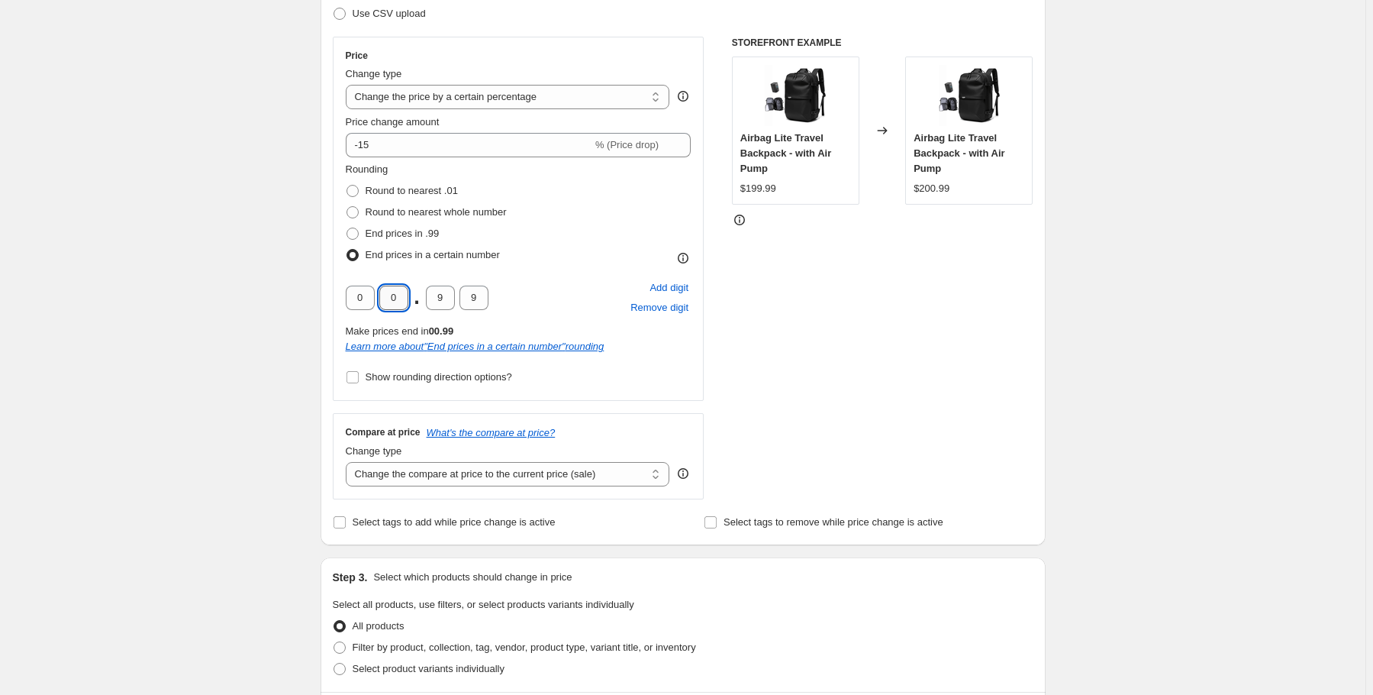
click at [394, 295] on input "0" at bounding box center [393, 297] width 29 height 24
click at [354, 295] on input "0" at bounding box center [360, 297] width 29 height 24
click at [363, 298] on input "0" at bounding box center [360, 297] width 29 height 24
click at [368, 298] on input "0" at bounding box center [360, 297] width 29 height 24
click at [320, 243] on div "Step 1. Optionally give your price [MEDICAL_DATA] a title (eg "March 30% off sa…" at bounding box center [676, 525] width 737 height 1446
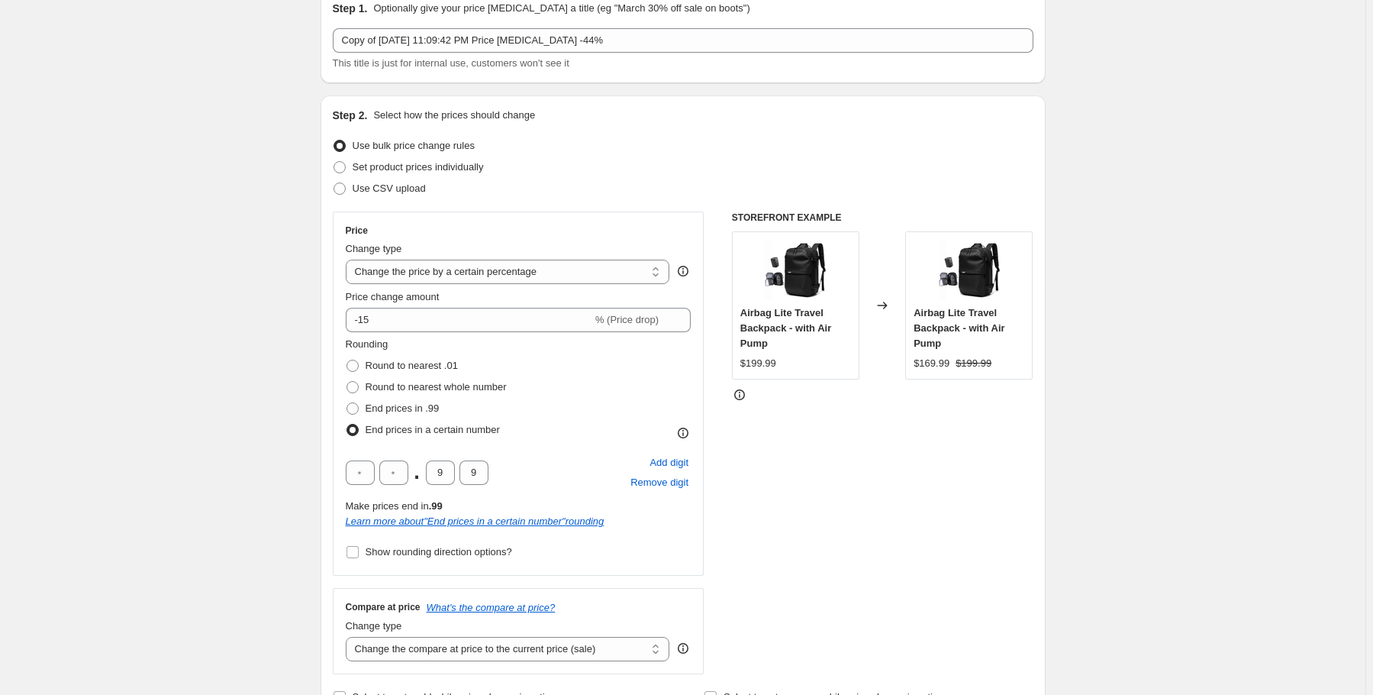
scroll to position [61, 0]
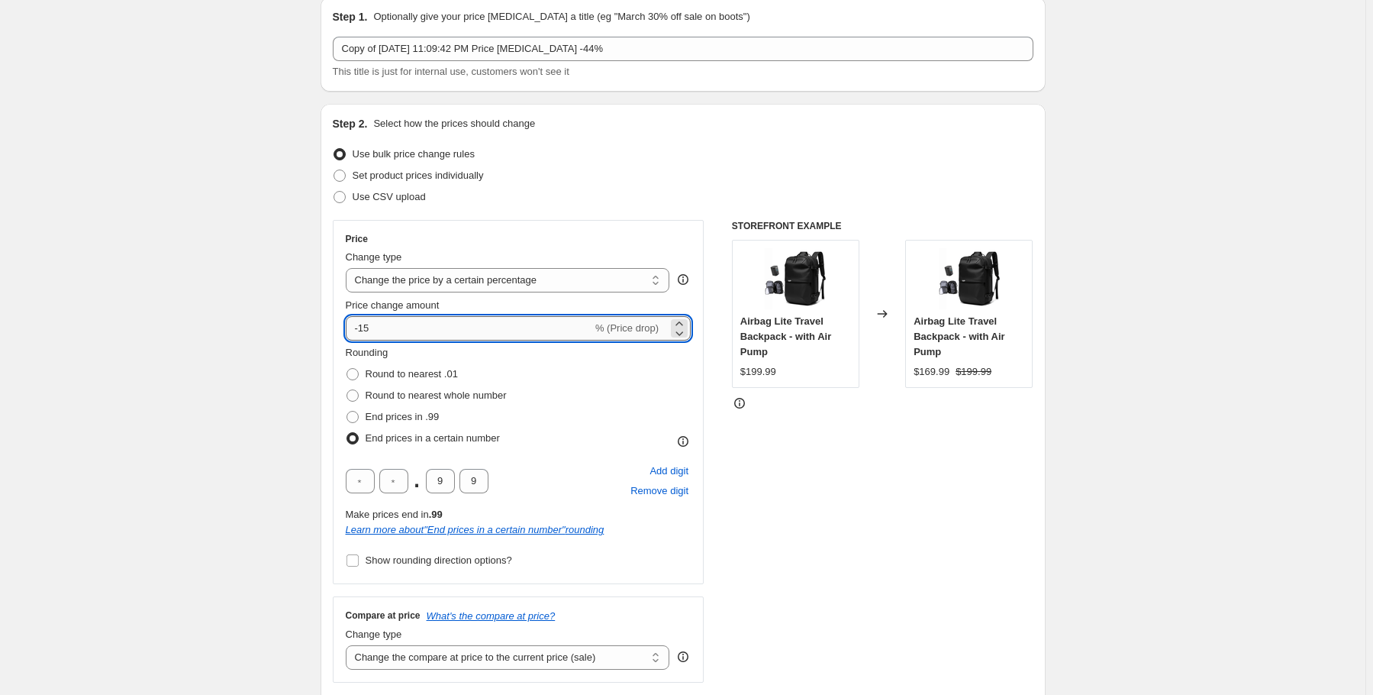
drag, startPoint x: 376, startPoint y: 329, endPoint x: 363, endPoint y: 327, distance: 13.2
click at [363, 327] on input "-15" at bounding box center [469, 328] width 247 height 24
type input "-40"
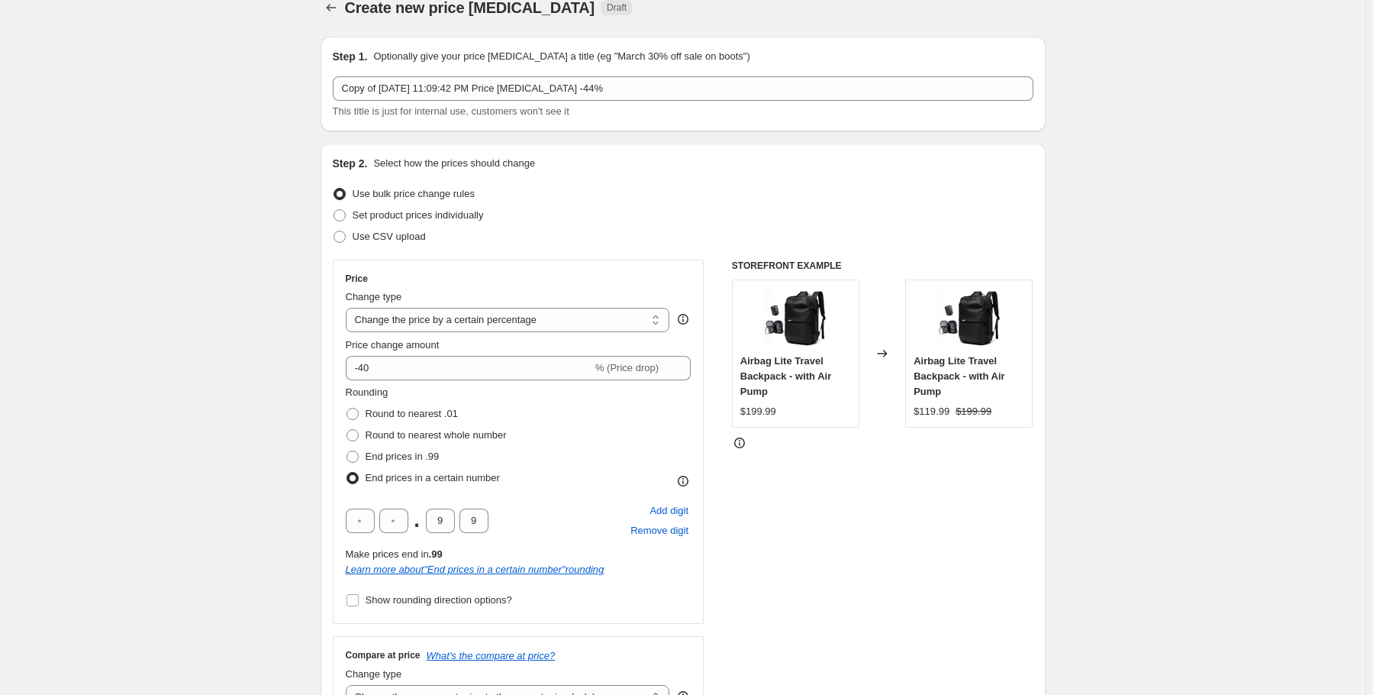
scroll to position [0, 0]
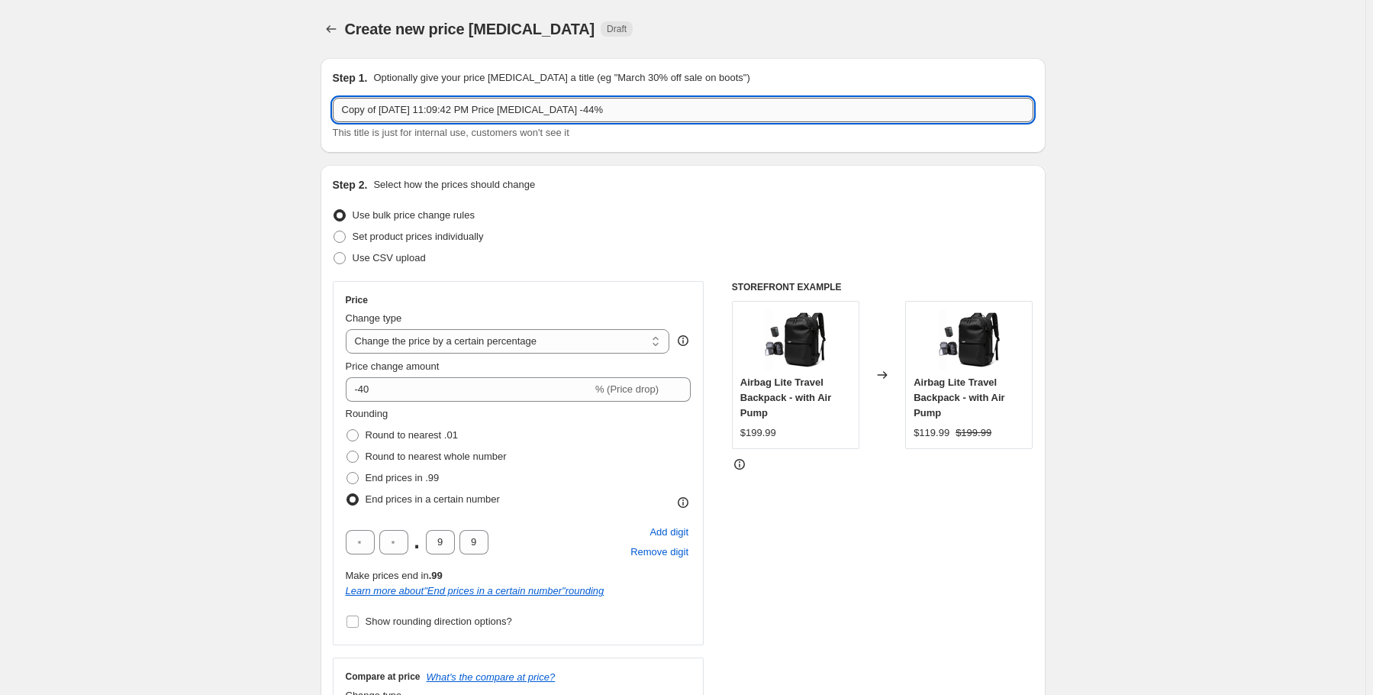
click at [587, 112] on input "Copy of [DATE] 11:09:42 PM Price [MEDICAL_DATA] -44%" at bounding box center [683, 110] width 701 height 24
type input "Copy of [DATE] 11:09:42 PM Price [MEDICAL_DATA] -40%"
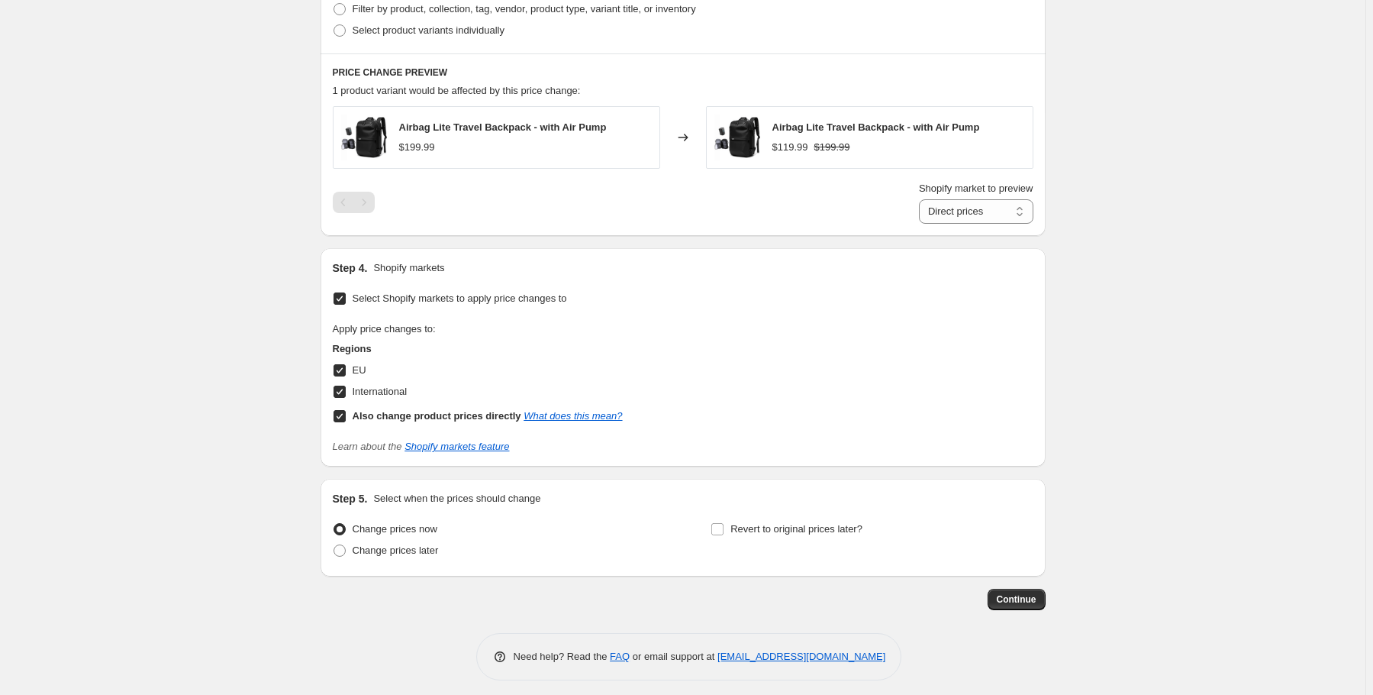
scroll to position [891, 0]
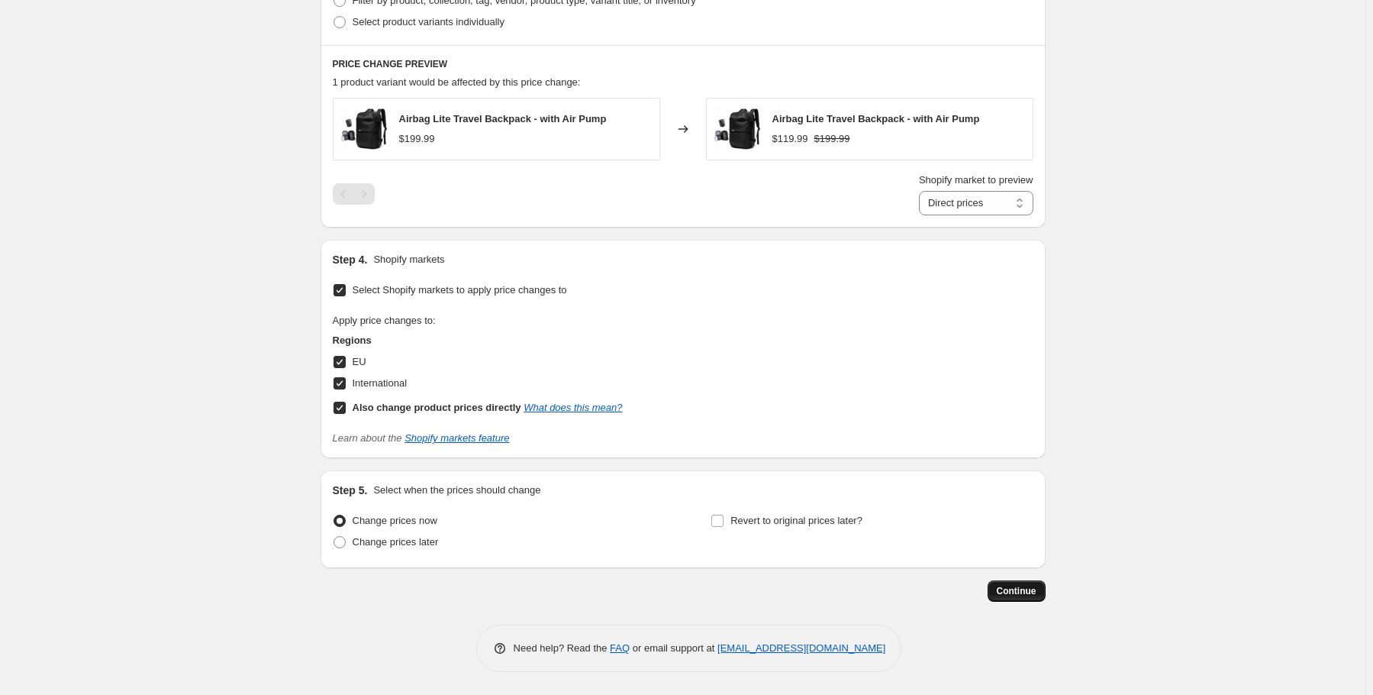
click at [1009, 590] on span "Continue" at bounding box center [1017, 591] width 40 height 12
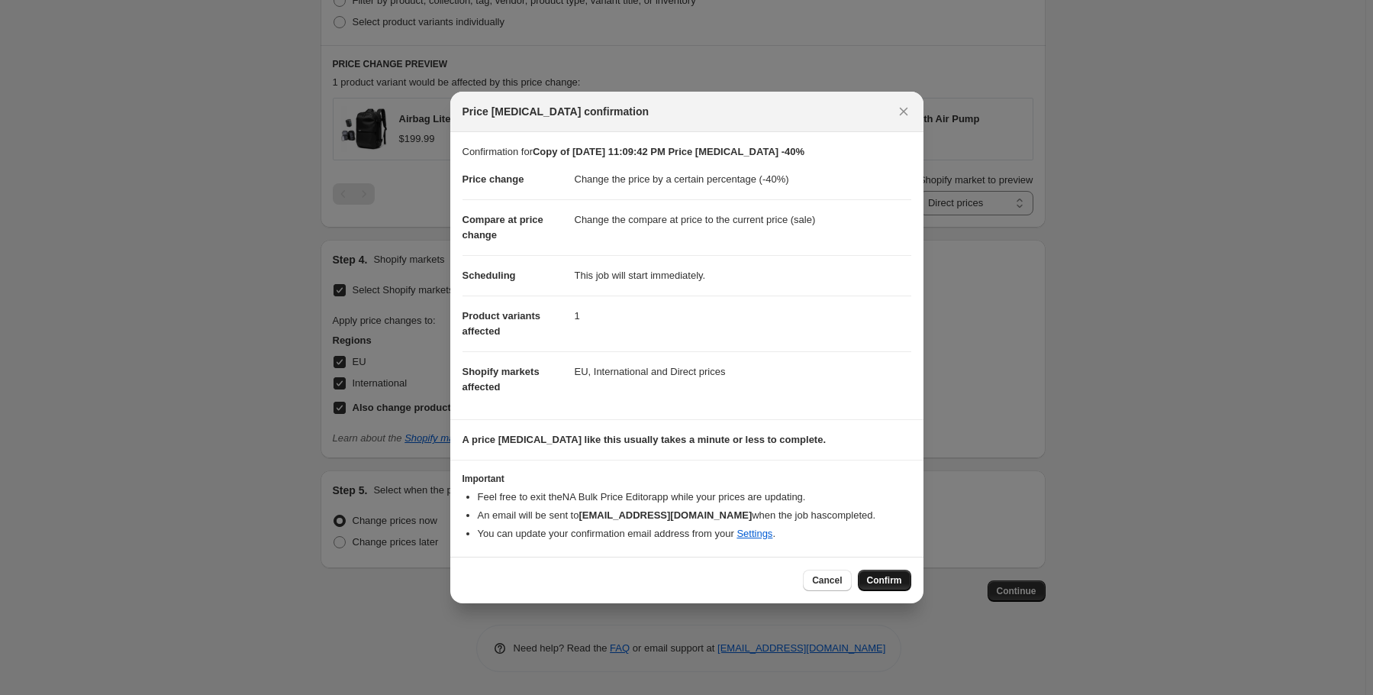
click at [875, 576] on span "Confirm" at bounding box center [884, 580] width 35 height 12
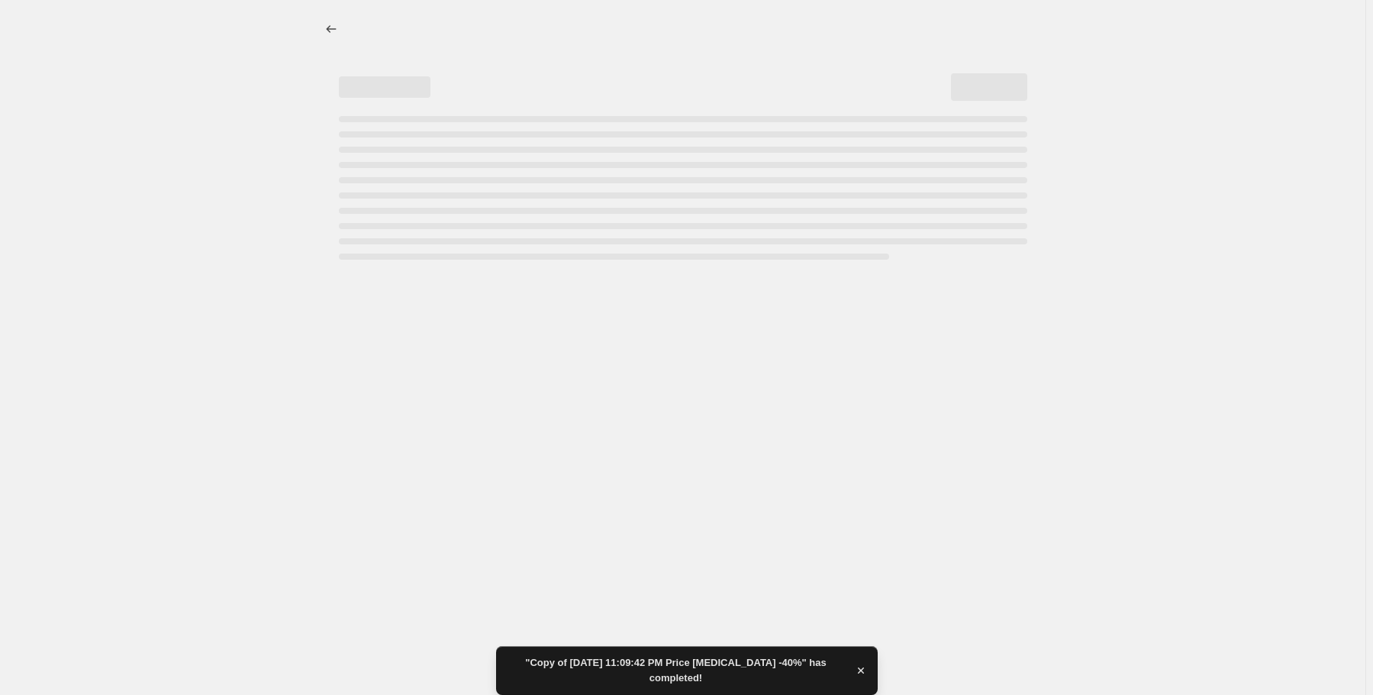
select select "percentage"
